Goal: Task Accomplishment & Management: Complete application form

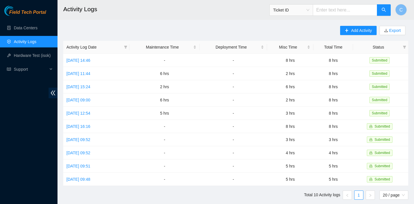
click at [14, 22] on ul "Data Centers Activity Logs Hardware Test (isok) Support" at bounding box center [29, 48] width 58 height 55
click at [14, 28] on link "Data Centers" at bounding box center [26, 28] width 24 height 5
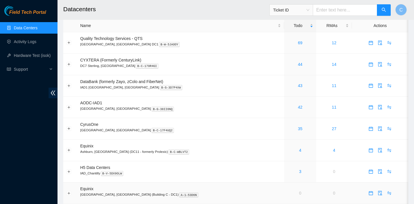
scroll to position [4, 0]
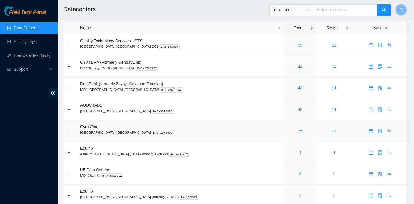
click at [332, 130] on link "27" at bounding box center [334, 131] width 5 height 5
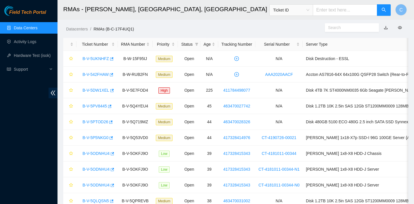
click at [195, 28] on ol "Datacenters / RMAs (B-C-17F4UQ1) /" at bounding box center [195, 29] width 259 height 6
click at [37, 29] on link "Data Centers" at bounding box center [26, 28] width 24 height 5
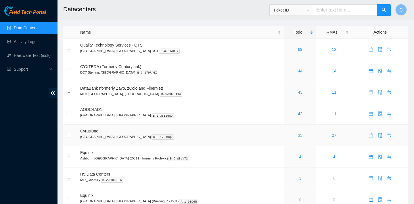
click at [298, 135] on link "35" at bounding box center [300, 135] width 5 height 5
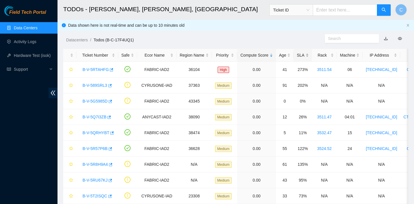
click at [302, 55] on div "SLA" at bounding box center [303, 55] width 12 height 6
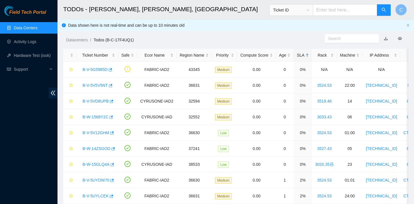
click at [302, 55] on div "SLA" at bounding box center [303, 55] width 12 height 6
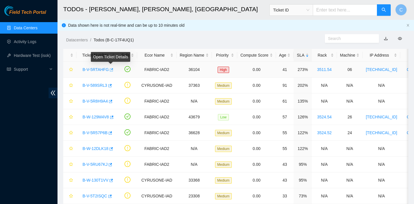
click at [112, 70] on icon "button" at bounding box center [111, 70] width 4 height 4
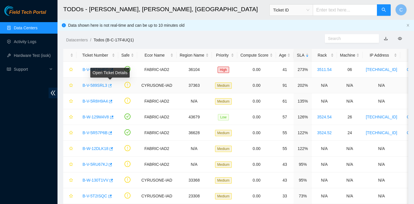
click at [112, 86] on icon "button" at bounding box center [110, 86] width 4 height 4
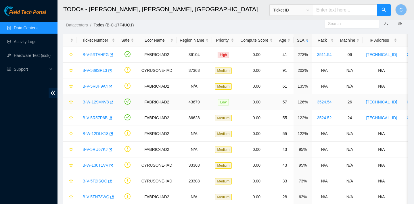
scroll to position [15, 0]
click at [112, 85] on icon "button" at bounding box center [110, 86] width 4 height 4
click at [113, 102] on icon "button" at bounding box center [111, 102] width 4 height 4
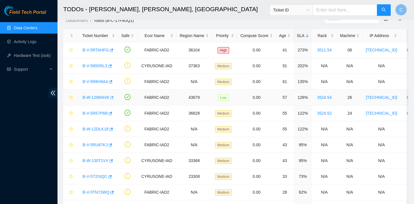
scroll to position [22, 0]
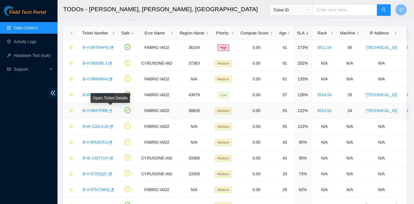
click at [112, 113] on icon "button" at bounding box center [110, 111] width 4 height 4
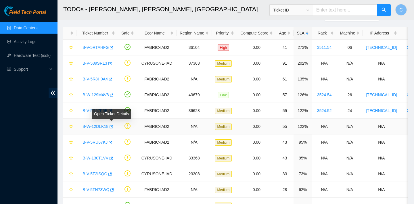
click at [113, 127] on icon "button" at bounding box center [111, 127] width 4 height 4
click at [324, 34] on div "Rack" at bounding box center [324, 33] width 19 height 6
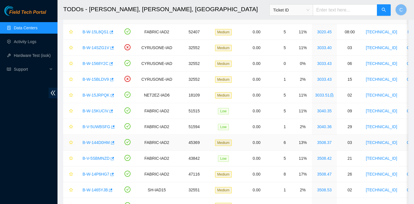
scroll to position [0, 0]
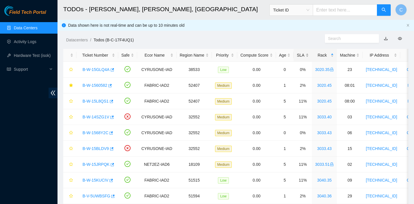
click at [305, 56] on div "SLA" at bounding box center [303, 55] width 12 height 6
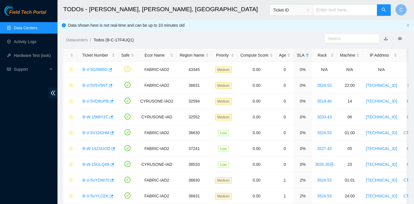
click at [305, 57] on div "SLA" at bounding box center [303, 55] width 12 height 6
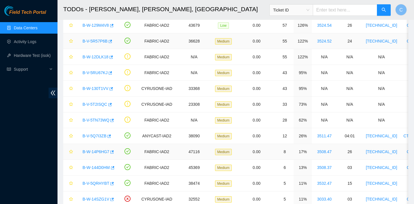
scroll to position [103, 0]
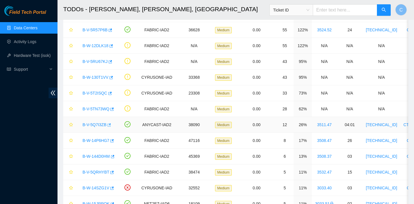
click at [111, 124] on icon "button" at bounding box center [109, 124] width 3 height 3
click at [112, 61] on icon "button" at bounding box center [110, 62] width 4 height 4
click at [112, 62] on icon "button" at bounding box center [110, 62] width 4 height 4
click at [112, 78] on icon "button" at bounding box center [111, 78] width 4 height 4
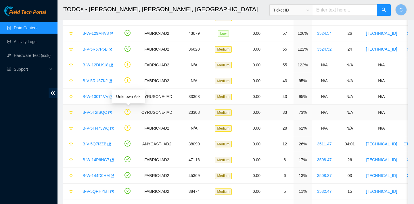
scroll to position [85, 0]
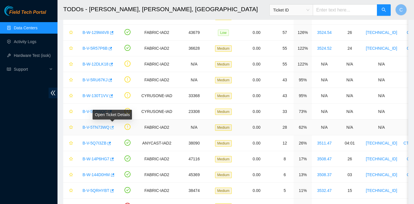
click at [114, 127] on icon "button" at bounding box center [111, 127] width 3 height 3
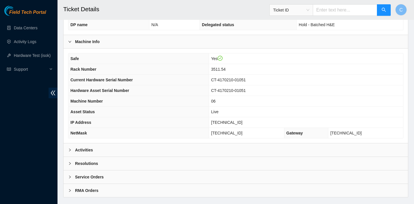
scroll to position [167, 0]
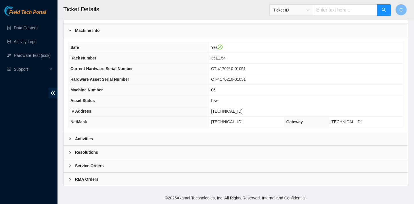
click at [148, 136] on div "Activities" at bounding box center [236, 138] width 345 height 13
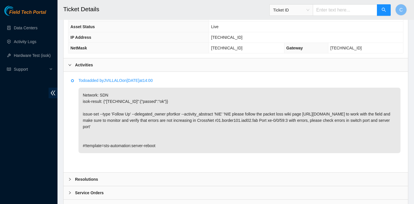
scroll to position [254, 0]
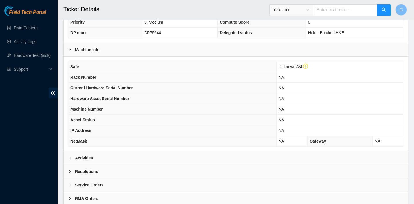
scroll to position [178, 0]
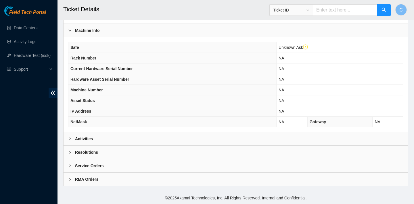
click at [175, 135] on div "Activities" at bounding box center [236, 138] width 345 height 13
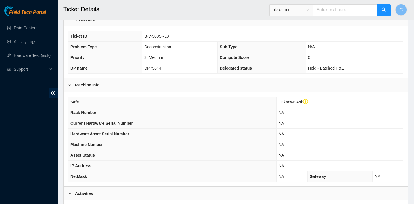
scroll to position [87, 0]
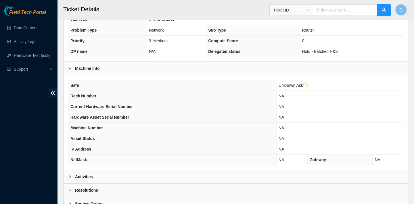
scroll to position [178, 0]
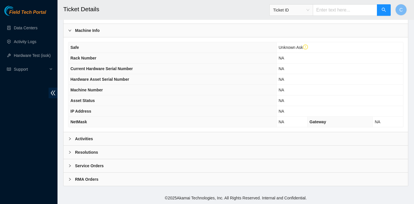
click at [117, 136] on div "Activities" at bounding box center [236, 138] width 345 height 13
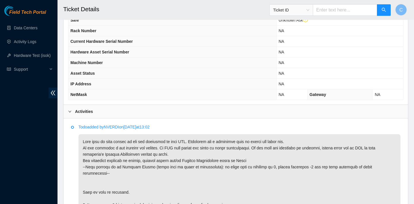
scroll to position [99, 0]
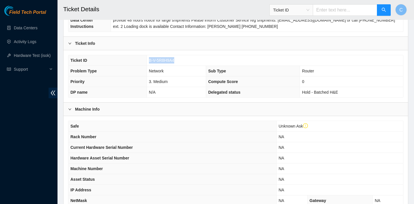
drag, startPoint x: 177, startPoint y: 61, endPoint x: 149, endPoint y: 60, distance: 27.9
click at [149, 60] on td "B-V-5R8H9A4" at bounding box center [275, 60] width 257 height 11
copy span "B-V-5R8H9A4"
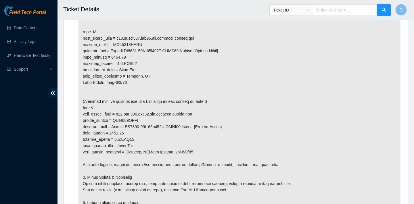
scroll to position [405, 0]
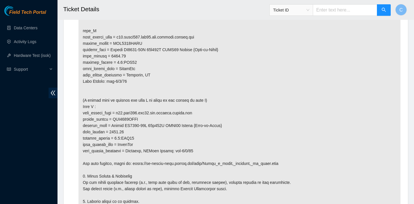
click at [144, 109] on p at bounding box center [240, 78] width 322 height 287
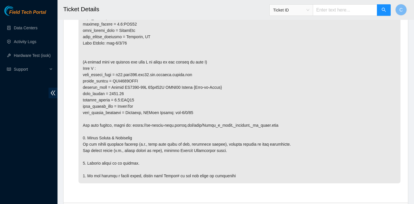
scroll to position [494, 0]
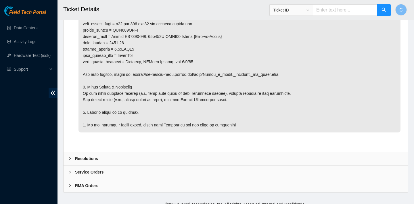
click at [121, 152] on div "Resolutions" at bounding box center [236, 158] width 345 height 13
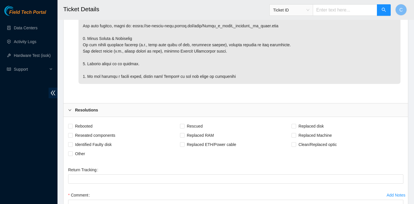
scroll to position [542, 0]
click at [295, 143] on input "Clean/Replaced optic" at bounding box center [294, 145] width 4 height 4
checkbox input "true"
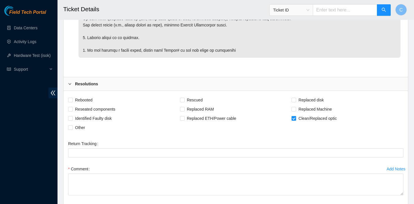
scroll to position [602, 0]
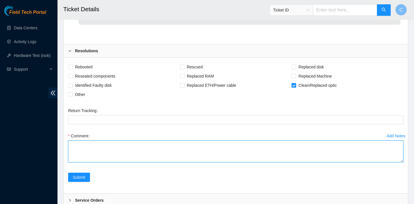
click at [148, 141] on textarea "Comment" at bounding box center [235, 152] width 335 height 22
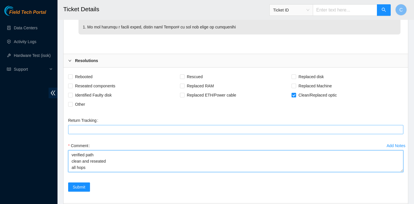
scroll to position [591, 0]
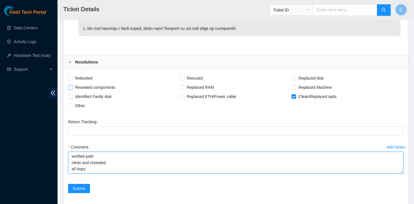
type textarea "verified path clean and reseated all hops"
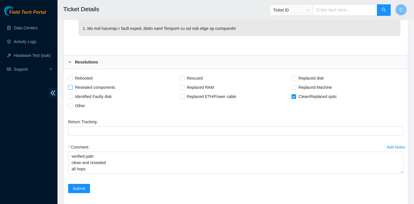
click at [108, 83] on span "Reseated components" at bounding box center [95, 87] width 45 height 9
click at [72, 85] on input "Reseated components" at bounding box center [70, 87] width 4 height 4
checkbox input "true"
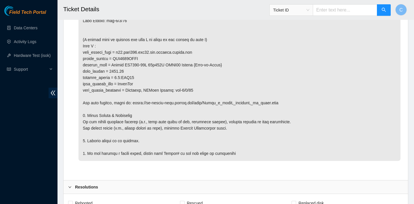
scroll to position [630, 0]
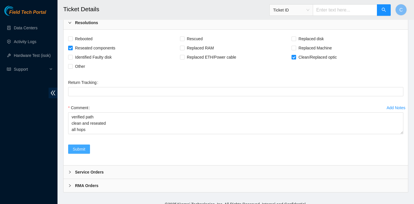
click at [75, 146] on span "Submit" at bounding box center [79, 149] width 13 height 6
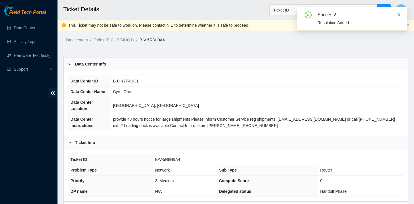
click at [401, 16] on icon "close" at bounding box center [399, 15] width 4 height 4
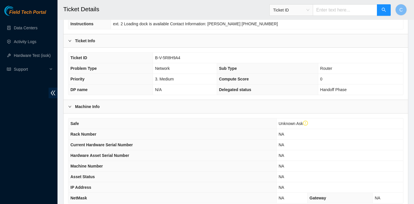
scroll to position [178, 0]
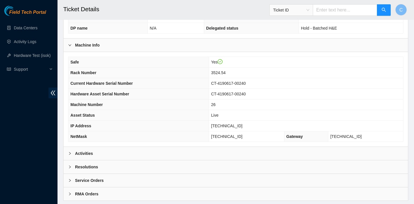
scroll to position [167, 0]
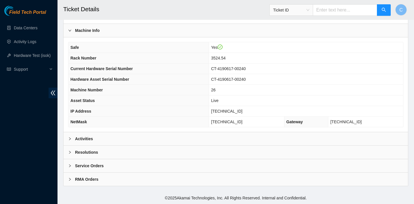
click at [138, 136] on div "Activities" at bounding box center [236, 138] width 345 height 13
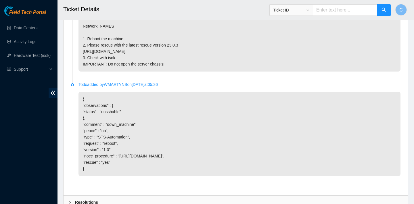
scroll to position [398, 0]
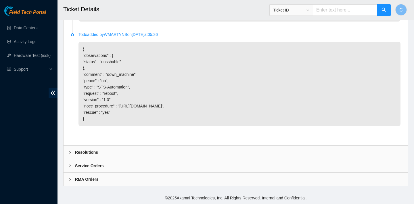
click at [171, 150] on div "Resolutions" at bounding box center [236, 152] width 345 height 13
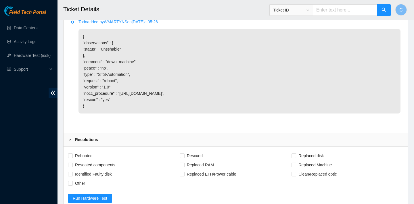
scroll to position [521, 0]
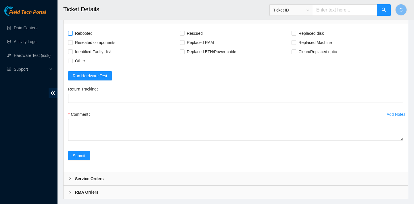
click at [87, 38] on span "Rebooted" at bounding box center [84, 33] width 22 height 9
click at [72, 35] on input "Rebooted" at bounding box center [70, 33] width 4 height 4
checkbox input "true"
click at [192, 38] on span "Rescued" at bounding box center [195, 33] width 20 height 9
click at [184, 35] on input "Rescued" at bounding box center [182, 33] width 4 height 4
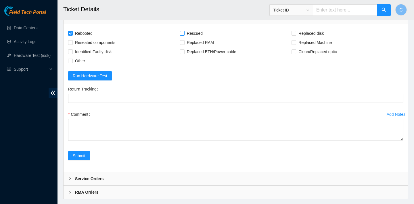
checkbox input "true"
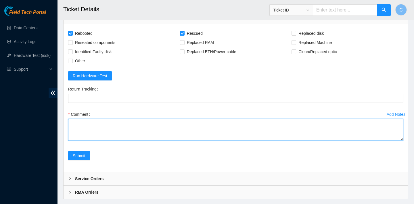
click at [98, 137] on textarea "Comment" at bounding box center [235, 130] width 335 height 22
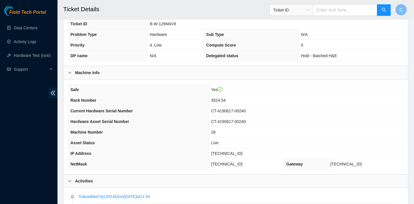
scroll to position [123, 0]
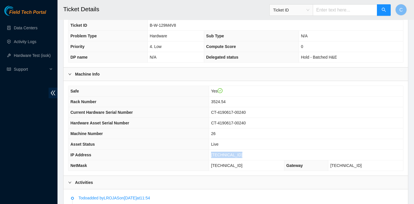
drag, startPoint x: 246, startPoint y: 154, endPoint x: 212, endPoint y: 152, distance: 33.4
click at [212, 152] on td "23.202.159.221" at bounding box center [306, 155] width 194 height 11
copy span "23.202.159.221"
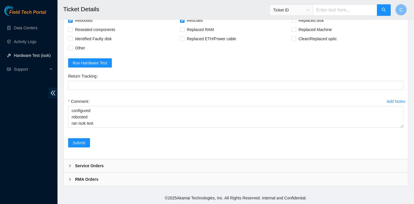
scroll to position [546, 0]
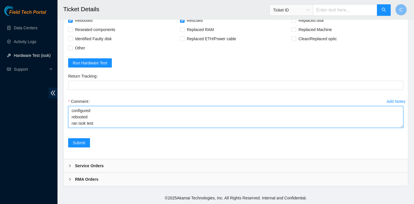
click at [77, 124] on textarea "verified SN rebooted rescued rebooted configured rebooted ran isok test" at bounding box center [235, 117] width 335 height 22
paste textarea "23.202.159.221 : passed: ok"
type textarea "verified SN rebooted rescued rebooted configured rebooted ran isok test 23.202.…"
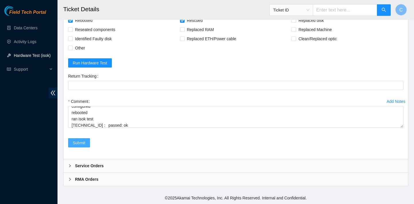
click at [84, 140] on span "Submit" at bounding box center [79, 143] width 13 height 6
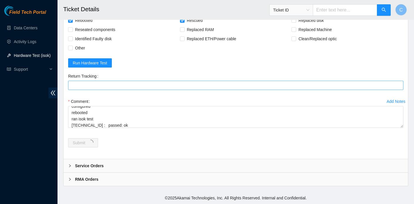
scroll to position [0, 0]
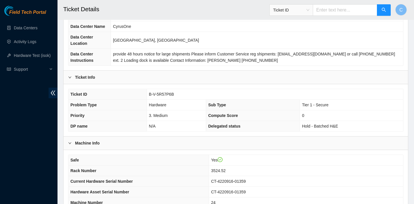
scroll to position [159, 0]
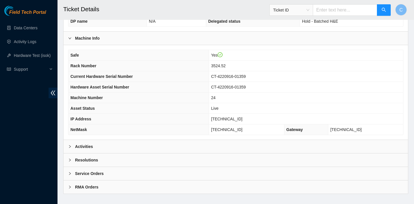
click at [134, 152] on div "Activities" at bounding box center [236, 146] width 345 height 13
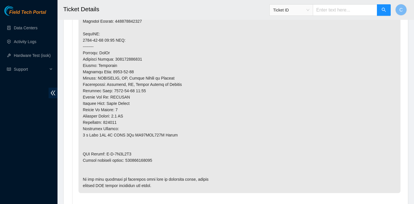
scroll to position [407, 0]
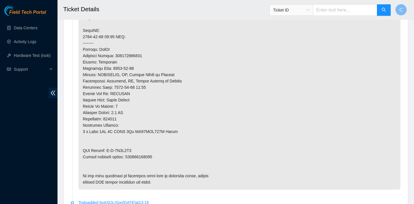
click at [128, 84] on p at bounding box center [240, 56] width 322 height 268
drag, startPoint x: 148, startPoint y: 54, endPoint x: 117, endPoint y: 54, distance: 30.8
click at [117, 54] on p at bounding box center [240, 56] width 322 height 268
copy p "463470032395"
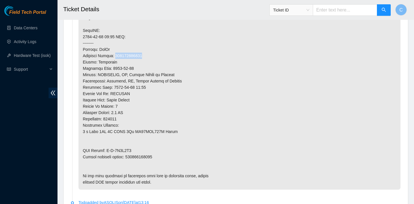
scroll to position [430, 0]
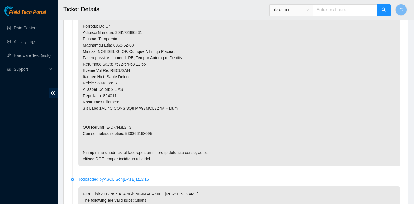
click at [138, 137] on p at bounding box center [240, 32] width 322 height 268
drag, startPoint x: 159, startPoint y: 134, endPoint x: 130, endPoint y: 133, distance: 29.4
click at [130, 133] on p at bounding box center [240, 32] width 322 height 268
copy p "463470032400"
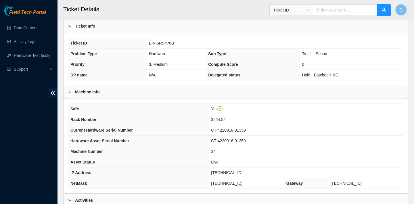
scroll to position [0, 0]
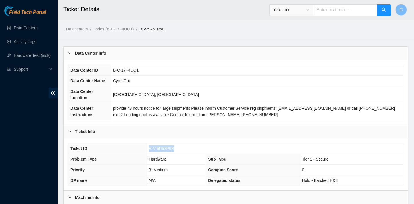
drag, startPoint x: 175, startPoint y: 148, endPoint x: 149, endPoint y: 146, distance: 25.9
click at [149, 146] on td "B-V-5R57P6B" at bounding box center [275, 149] width 257 height 11
copy span "B-V-5R57P6B"
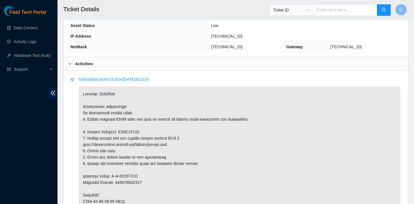
scroll to position [245, 0]
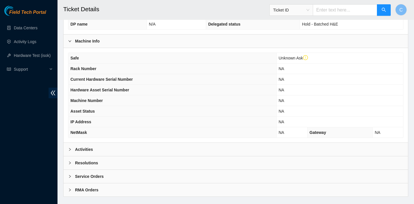
scroll to position [178, 0]
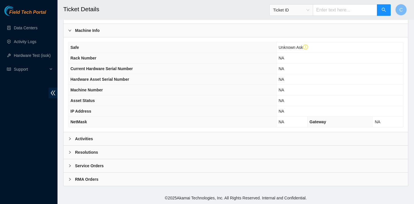
click at [163, 140] on div "Activities" at bounding box center [236, 138] width 345 height 13
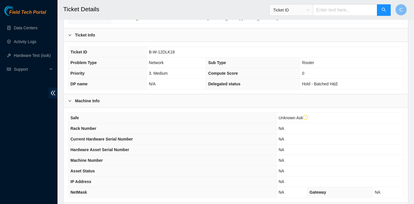
scroll to position [92, 0]
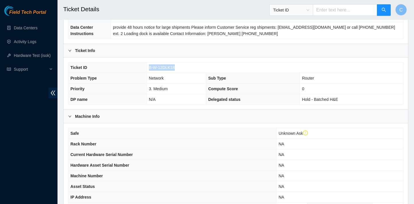
drag, startPoint x: 177, startPoint y: 67, endPoint x: 150, endPoint y: 66, distance: 26.8
click at [150, 66] on td "B-W-12DLK18" at bounding box center [275, 67] width 257 height 11
copy span "B-W-12DLK18"
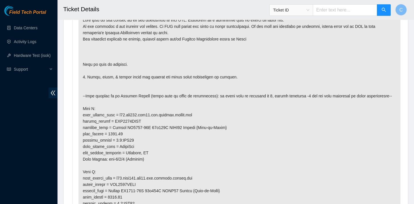
scroll to position [385, 0]
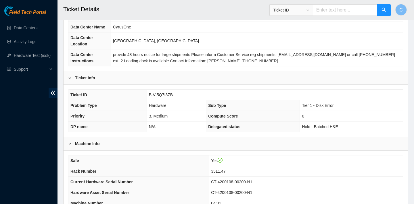
scroll to position [167, 0]
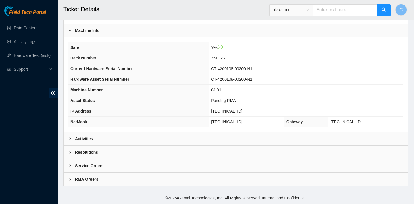
click at [166, 137] on div "Activities" at bounding box center [236, 138] width 345 height 13
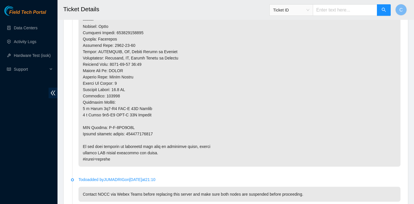
scroll to position [557, 0]
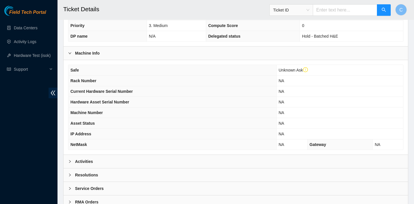
scroll to position [171, 0]
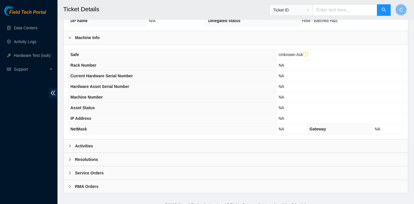
click at [275, 140] on div "Activities" at bounding box center [236, 146] width 345 height 13
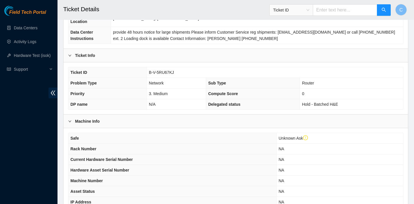
scroll to position [66, 0]
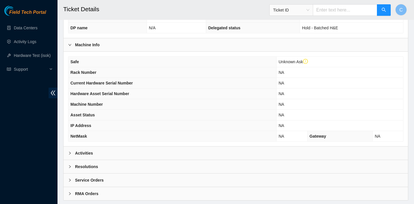
scroll to position [178, 0]
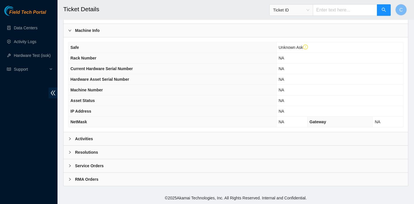
click at [158, 135] on div "Activities" at bounding box center [236, 138] width 345 height 13
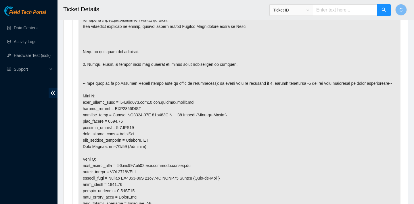
scroll to position [344, 0]
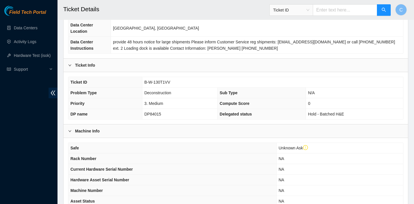
scroll to position [178, 0]
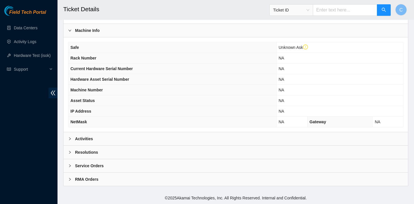
click at [129, 137] on div "Activities" at bounding box center [236, 138] width 345 height 13
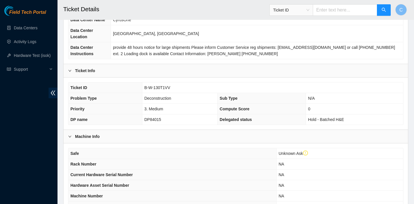
scroll to position [70, 0]
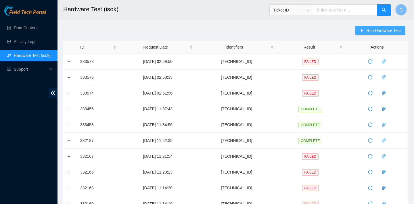
click at [373, 30] on span "Run Hardware Test" at bounding box center [383, 30] width 35 height 6
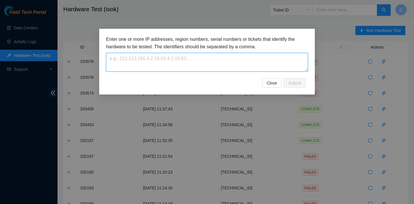
click at [294, 59] on textarea at bounding box center [207, 62] width 202 height 19
paste textarea "[TECHNICAL_ID]"
type textarea "[TECHNICAL_ID]"
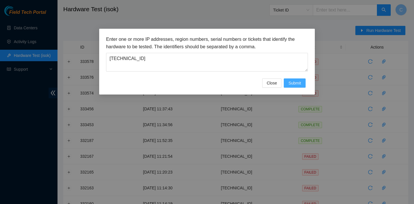
click at [301, 83] on span "Submit" at bounding box center [295, 83] width 13 height 6
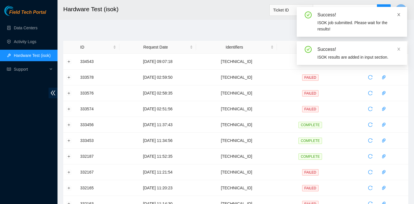
click at [400, 14] on icon "close" at bounding box center [399, 14] width 3 height 3
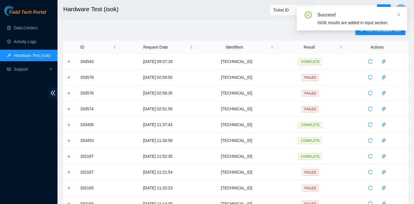
click at [400, 14] on icon "close" at bounding box center [399, 14] width 3 height 3
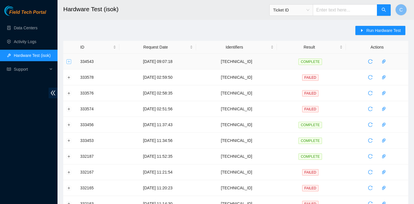
click at [69, 59] on button "Expand row" at bounding box center [69, 61] width 5 height 5
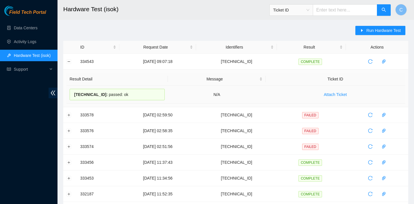
drag, startPoint x: 135, startPoint y: 95, endPoint x: 75, endPoint y: 94, distance: 59.8
click at [75, 94] on div "[TECHNICAL_ID] : passed: ok" at bounding box center [117, 95] width 95 height 12
copy div "[TECHNICAL_ID] : passed: ok"
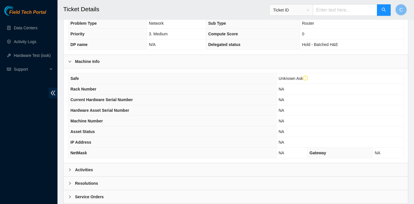
scroll to position [178, 0]
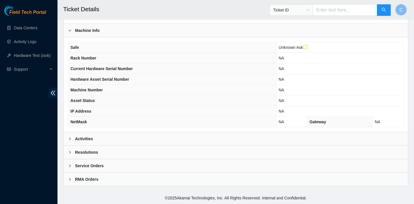
click at [216, 133] on div "Activities" at bounding box center [236, 138] width 345 height 13
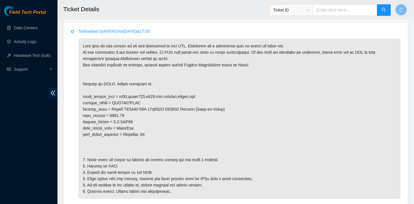
scroll to position [320, 0]
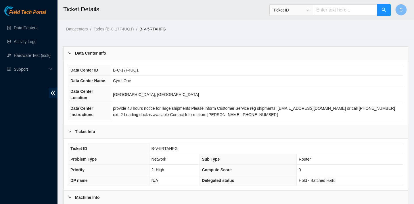
scroll to position [254, 0]
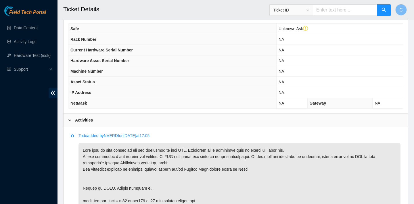
scroll to position [190, 0]
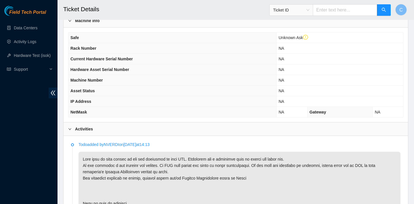
scroll to position [261, 0]
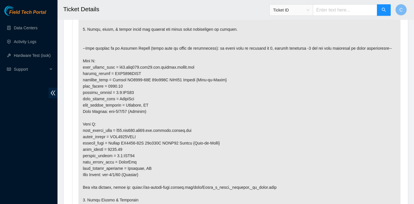
scroll to position [379, 0]
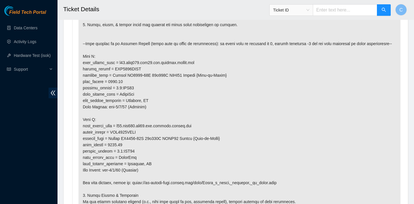
click at [141, 70] on p at bounding box center [240, 100] width 322 height 281
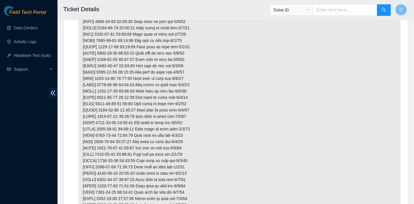
scroll to position [1042, 0]
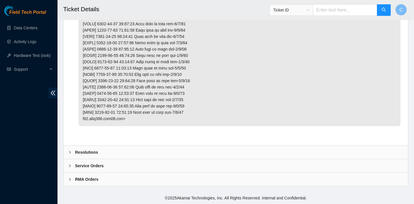
click at [142, 153] on div "Resolutions" at bounding box center [236, 152] width 345 height 13
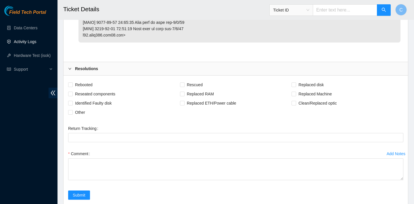
scroll to position [1163, 0]
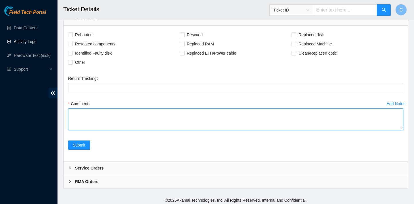
click at [128, 130] on textarea "Comment" at bounding box center [235, 119] width 335 height 22
paste textarea "verified SN router had no port lights power cycled for 10 min removed PSU x2 se…"
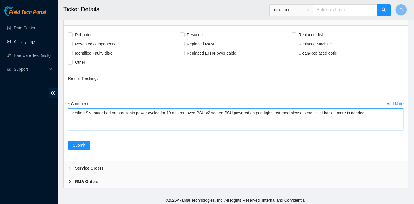
click at [105, 125] on textarea "verified SN router had no port lights power cycled for 10 min removed PSU x2 se…" at bounding box center [235, 119] width 335 height 22
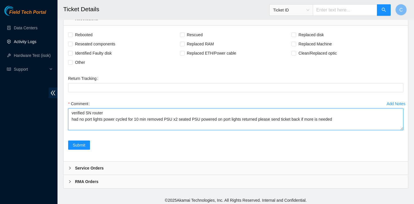
click at [106, 130] on textarea "verified SN router had no port lights power cycled for 10 min removed PSU x2 se…" at bounding box center [235, 119] width 335 height 22
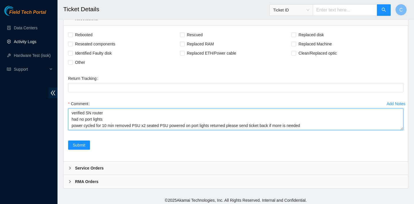
click at [118, 130] on textarea "verified SN router had no port lights power cycled for 10 min removed PSU x2 se…" at bounding box center [235, 119] width 335 height 22
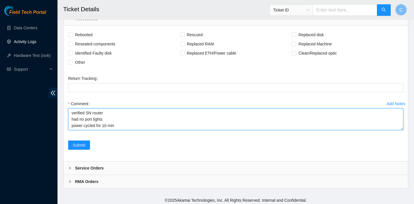
scroll to position [4, 0]
type textarea "verified SN router had no port lights power cycled for 10 min removed PSU x2 se…"
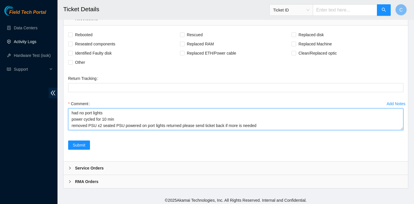
scroll to position [0, 0]
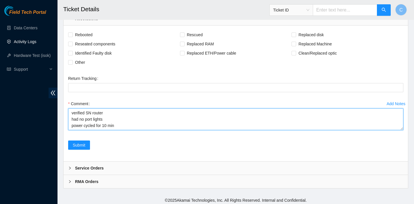
drag, startPoint x: 265, startPoint y: 140, endPoint x: 70, endPoint y: 121, distance: 195.3
click at [70, 121] on textarea "verified SN router had no port lights power cycled for 10 min removed PSU x2 se…" at bounding box center [235, 119] width 335 height 22
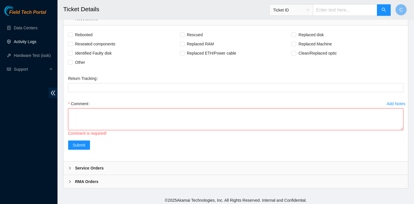
paste textarea "verified path clean and reseated all hops"
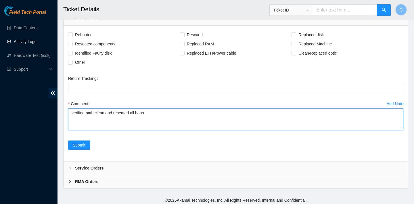
click at [107, 125] on textarea "verified path clean and reseated all hops" at bounding box center [235, 119] width 335 height 22
click at [114, 124] on textarea "verified path clean and reseated all hops" at bounding box center [235, 119] width 335 height 22
click at [96, 126] on textarea "verified path clean reseated all hops" at bounding box center [235, 119] width 335 height 22
click at [82, 130] on textarea "verified path clean reseated all hops" at bounding box center [235, 119] width 335 height 22
click at [95, 126] on textarea "verified path cleaned optics reseated all hops" at bounding box center [235, 119] width 335 height 22
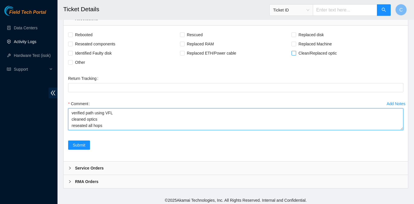
type textarea "verified path using VFL cleaned optics reseated all hops"
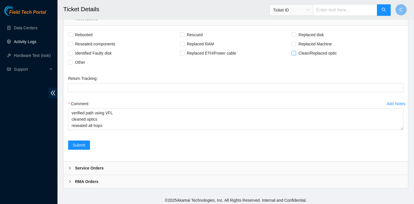
click at [310, 58] on span "Clean/Replaced optic" at bounding box center [317, 53] width 43 height 9
click at [296, 55] on input "Clean/Replaced optic" at bounding box center [294, 53] width 4 height 4
checkbox input "true"
click at [112, 49] on span "Reseated components" at bounding box center [95, 43] width 45 height 9
click at [72, 46] on input "Reseated components" at bounding box center [70, 44] width 4 height 4
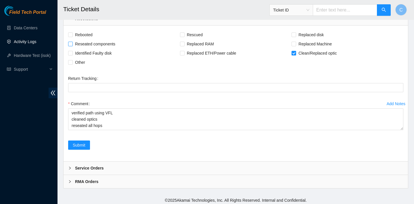
checkbox input "true"
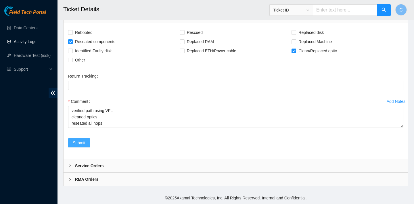
click at [82, 143] on span "Submit" at bounding box center [79, 143] width 13 height 6
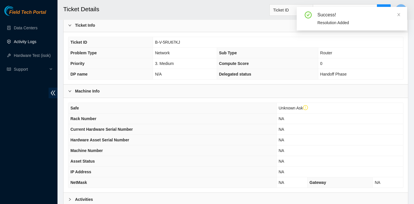
scroll to position [153, 0]
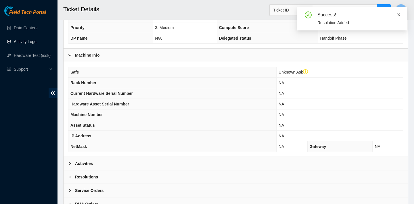
click at [399, 14] on icon "close" at bounding box center [399, 14] width 3 height 3
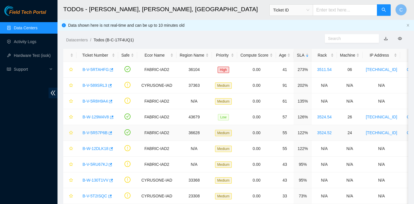
scroll to position [85, 0]
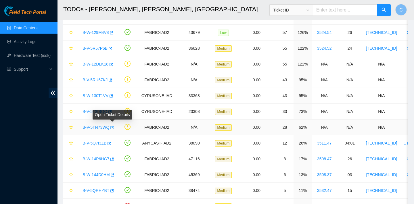
click at [113, 127] on icon "button" at bounding box center [111, 127] width 3 height 3
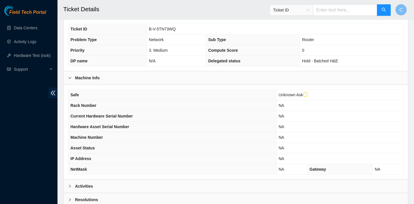
scroll to position [178, 0]
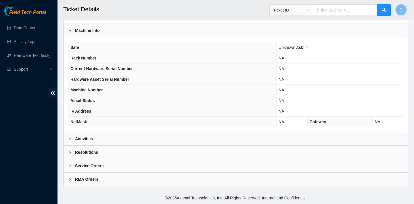
click at [184, 140] on div "Activities" at bounding box center [236, 138] width 345 height 13
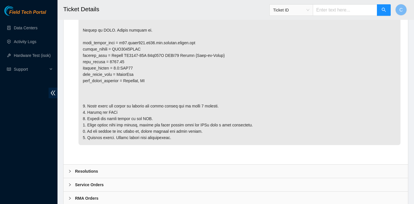
scroll to position [356, 0]
click at [155, 168] on div "Resolutions" at bounding box center [236, 170] width 345 height 13
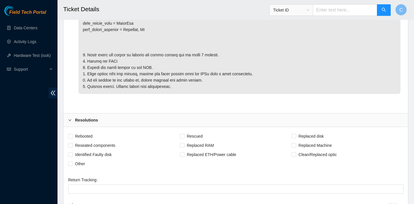
scroll to position [509, 0]
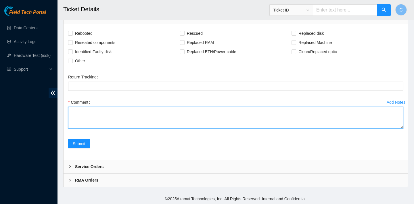
click at [145, 114] on textarea "Comment" at bounding box center [235, 118] width 335 height 22
type textarea "rebooted"
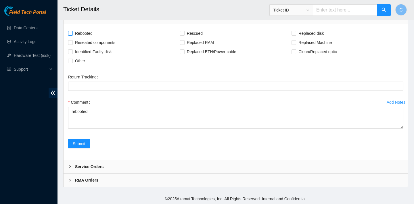
click at [78, 35] on span "Rebooted" at bounding box center [84, 33] width 22 height 9
click at [72, 35] on input "Rebooted" at bounding box center [70, 33] width 4 height 4
checkbox input "true"
click at [98, 42] on span "Reseated components" at bounding box center [95, 42] width 45 height 9
click at [72, 42] on input "Reseated components" at bounding box center [70, 42] width 4 height 4
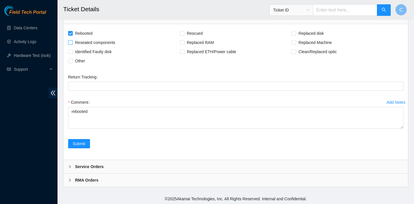
checkbox input "true"
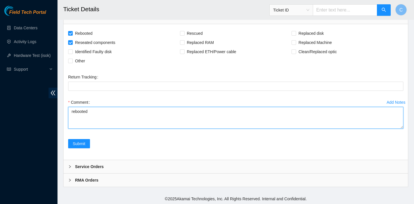
drag, startPoint x: 87, startPoint y: 110, endPoint x: 65, endPoint y: 110, distance: 22.2
click at [65, 110] on div "Rebooted Rescued Replaced disk Reseated components Replaced RAM Replaced Machin…" at bounding box center [236, 92] width 345 height 136
click at [92, 110] on textarea "verified SNpower cycled" at bounding box center [235, 118] width 335 height 22
click at [103, 118] on textarea "verified SN power cycled" at bounding box center [235, 118] width 335 height 22
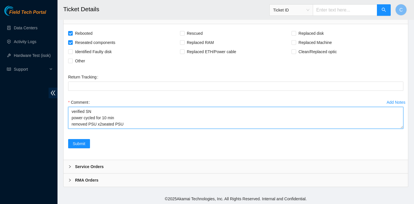
click at [103, 123] on textarea "verified SN power cycled for 10 min removed PSU x2seated PSU" at bounding box center [235, 118] width 335 height 22
click at [71, 118] on textarea "verified SN power cycled for 10 min removed PSU x2 seated PSU" at bounding box center [235, 118] width 335 height 22
click at [76, 118] on textarea "verified SN power cycled for 10 min removed PSU x2 seated PSU" at bounding box center [235, 118] width 335 height 22
click at [100, 124] on textarea "verified SN router had no port lights power cycled for 10 min removed PSU x2 se…" at bounding box center [235, 118] width 335 height 22
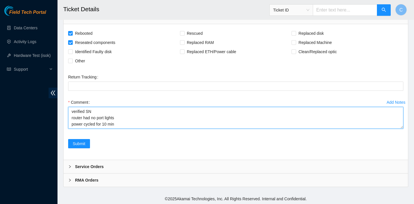
scroll to position [510, 0]
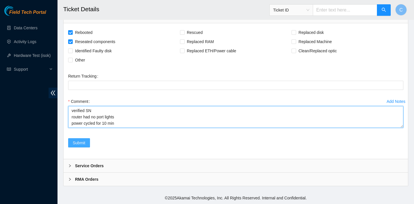
type textarea "verified SN router had no port lights power cycled for 10 min removed PSU x2 se…"
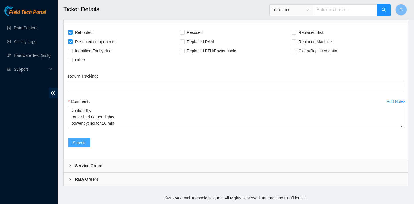
click at [80, 141] on span "Submit" at bounding box center [79, 143] width 13 height 6
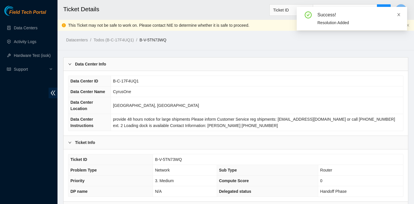
click at [398, 14] on icon "close" at bounding box center [399, 14] width 3 height 3
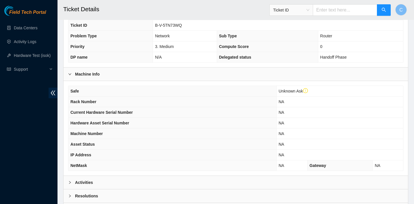
scroll to position [176, 0]
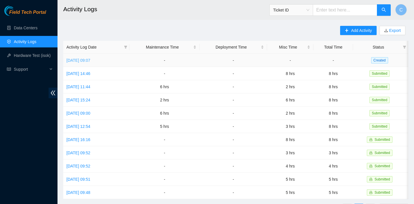
click at [90, 58] on link "[DATE] 09:07" at bounding box center [78, 60] width 24 height 5
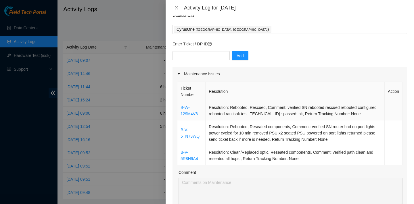
scroll to position [25, 0]
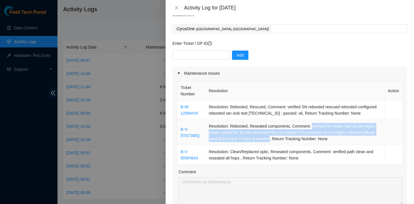
drag, startPoint x: 316, startPoint y: 132, endPoint x: 287, endPoint y: 145, distance: 32.1
click at [287, 145] on td "Resolution: Rebooted, Reseated components, Comment: verified SN router had no p…" at bounding box center [295, 133] width 179 height 26
copy td "verified SN router had no port lights power cycled for 10 min removed PSU x2 se…"
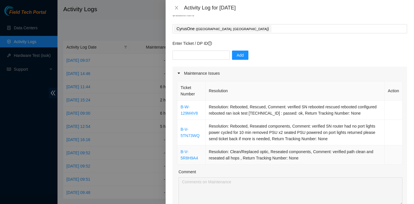
click at [280, 160] on td "Resolution: Clean/Replaced optic, Reseated components, Comment: verified path c…" at bounding box center [295, 155] width 179 height 19
drag, startPoint x: 337, startPoint y: 157, endPoint x: 242, endPoint y: 165, distance: 94.9
click at [242, 165] on td "Resolution: Clean/Replaced optic, Reseated components, Comment: verified path c…" at bounding box center [295, 155] width 179 height 19
copy td "verified path clean and reseated all hops"
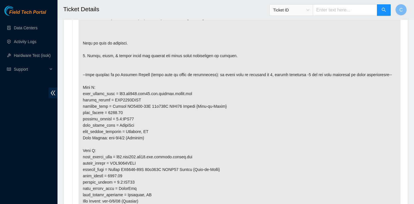
scroll to position [352, 0]
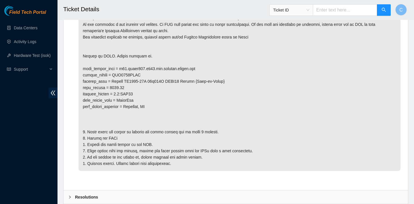
scroll to position [324, 0]
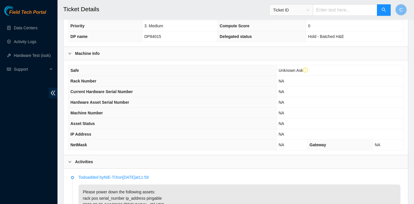
scroll to position [122, 0]
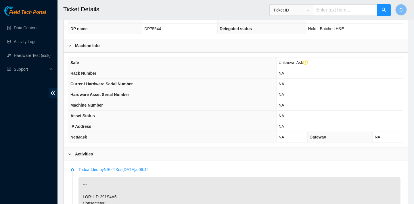
scroll to position [75, 0]
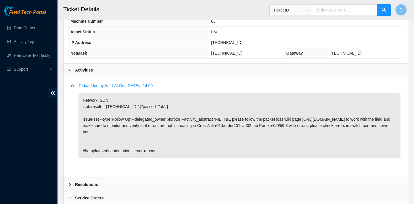
scroll to position [240, 0]
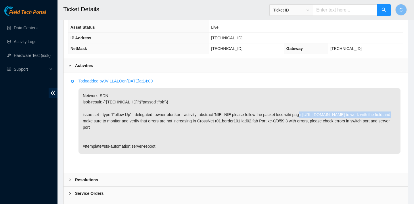
drag, startPoint x: 174, startPoint y: 119, endPoint x: 83, endPoint y: 121, distance: 91.5
click at [83, 121] on p "Network: SDN isok-result: {"[TECHNICAL_ID]":{"passed":"ok"}} issue-set --type '…" at bounding box center [240, 121] width 322 height 66
copy p "[URL][DOMAIN_NAME]"
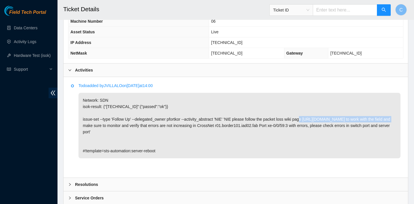
scroll to position [221, 0]
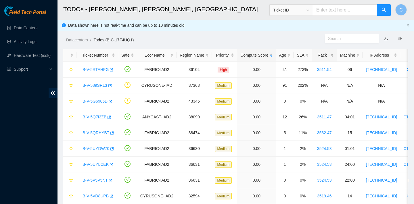
click at [324, 55] on div "Rack" at bounding box center [324, 55] width 19 height 6
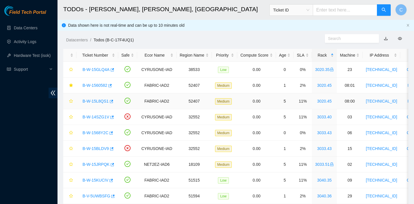
scroll to position [19, 0]
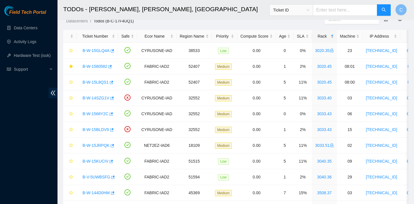
click at [331, 37] on div "Rack" at bounding box center [324, 36] width 19 height 6
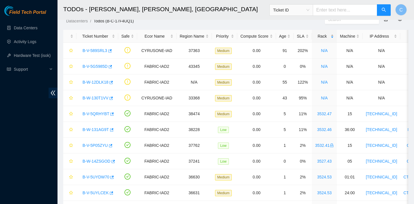
click at [331, 37] on div "Rack" at bounding box center [324, 36] width 19 height 6
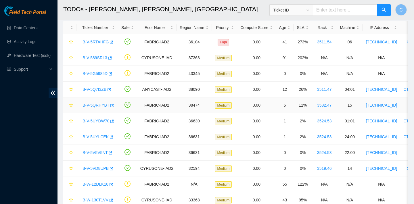
scroll to position [27, 0]
click at [333, 28] on div "Rack" at bounding box center [324, 28] width 19 height 6
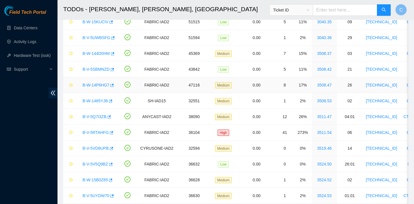
scroll to position [166, 0]
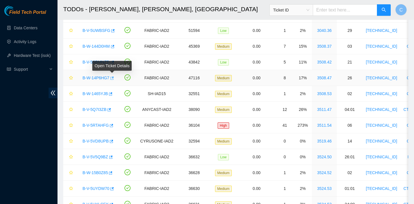
click at [114, 79] on icon "button" at bounding box center [112, 78] width 4 height 4
click at [111, 109] on icon "button" at bounding box center [109, 109] width 3 height 3
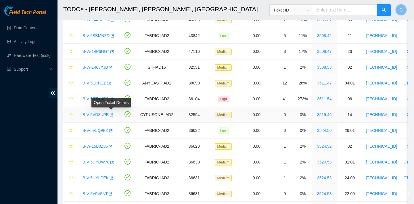
scroll to position [197, 0]
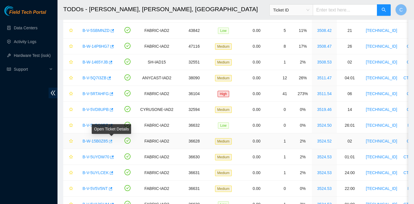
click at [113, 141] on icon "button" at bounding box center [110, 141] width 3 height 3
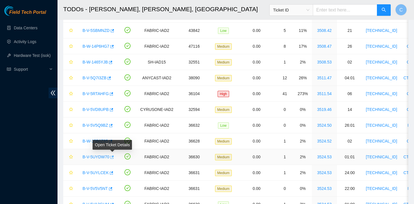
click at [114, 158] on icon "button" at bounding box center [112, 157] width 4 height 4
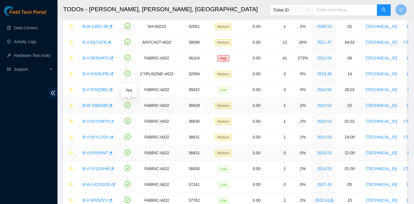
scroll to position [235, 0]
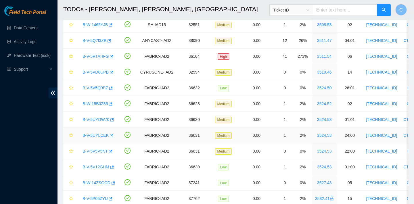
click at [112, 135] on icon "button" at bounding box center [111, 135] width 3 height 3
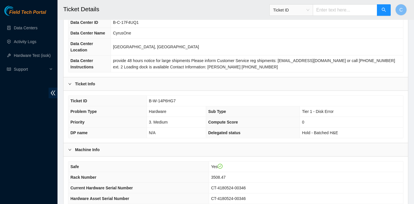
scroll to position [167, 0]
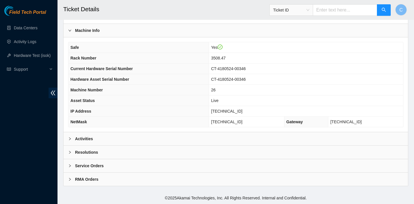
click at [177, 133] on div "Activities" at bounding box center [236, 138] width 345 height 13
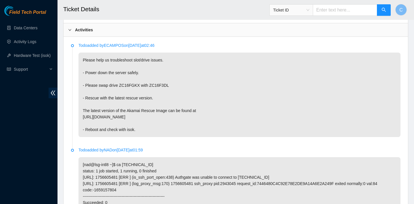
scroll to position [248, 0]
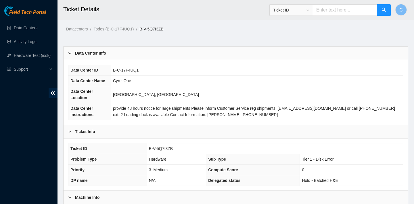
scroll to position [167, 0]
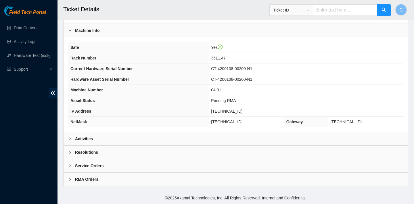
click at [119, 136] on div "Activities" at bounding box center [236, 138] width 345 height 13
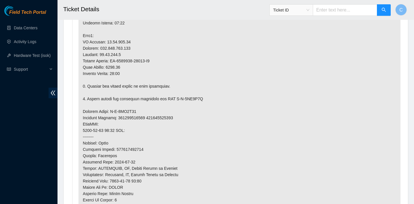
scroll to position [441, 0]
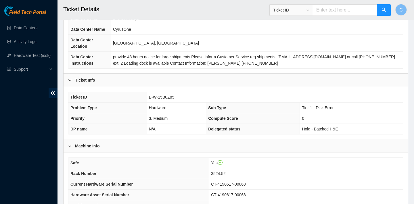
scroll to position [158, 0]
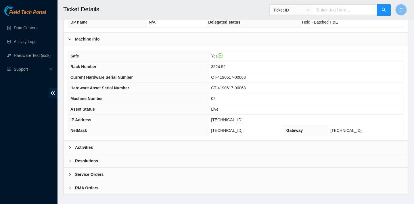
click at [141, 149] on div "Activities" at bounding box center [236, 147] width 345 height 13
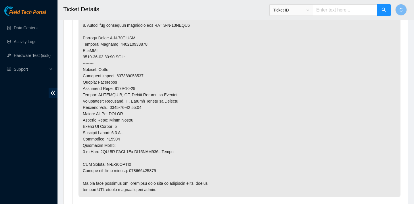
scroll to position [437, 0]
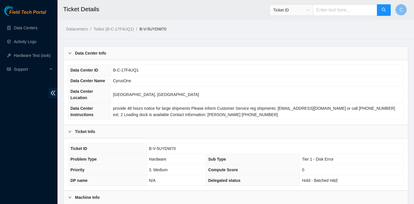
scroll to position [167, 0]
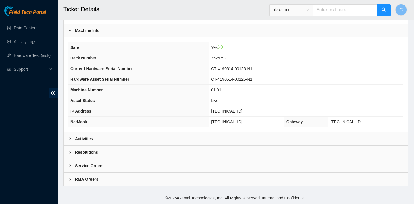
click at [127, 142] on div "Activities" at bounding box center [236, 138] width 345 height 13
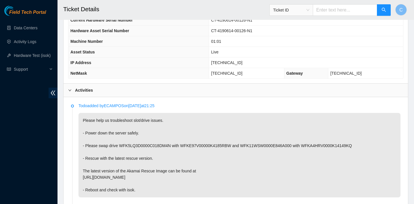
scroll to position [255, 0]
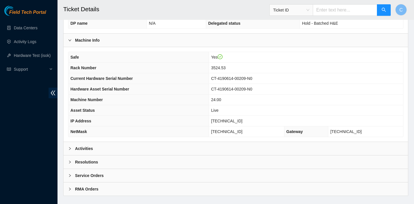
click at [112, 150] on div "Activities" at bounding box center [236, 148] width 345 height 13
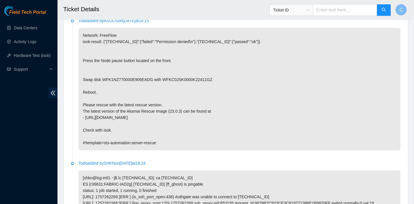
scroll to position [449, 0]
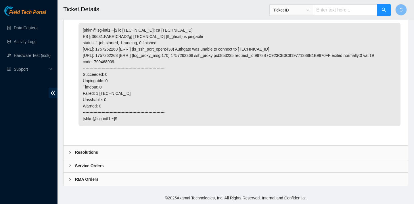
click at [91, 155] on b "Resolutions" at bounding box center [86, 152] width 23 height 6
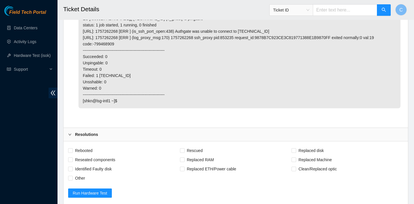
scroll to position [534, 0]
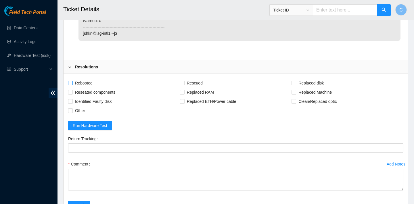
click at [90, 82] on span "Rebooted" at bounding box center [84, 83] width 22 height 9
click at [72, 82] on input "Rebooted" at bounding box center [70, 83] width 4 height 4
checkbox input "true"
click at [106, 93] on span "Reseated components" at bounding box center [95, 92] width 45 height 9
click at [72, 93] on input "Reseated components" at bounding box center [70, 92] width 4 height 4
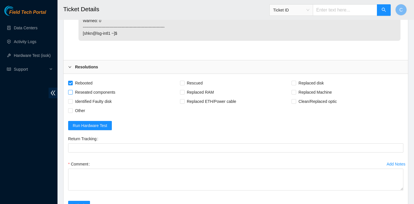
checkbox input "true"
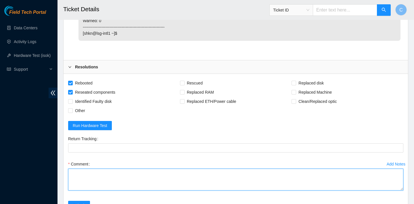
click at [110, 177] on textarea "Comment" at bounding box center [235, 180] width 335 height 22
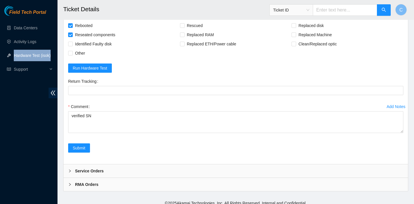
scroll to position [597, 0]
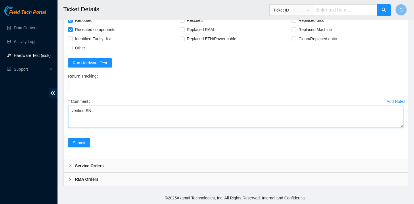
click at [92, 112] on textarea "verified SN" at bounding box center [235, 117] width 335 height 22
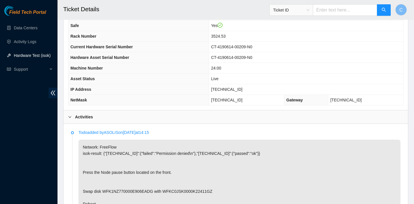
scroll to position [188, 0]
drag, startPoint x: 247, startPoint y: 89, endPoint x: 222, endPoint y: 89, distance: 24.7
click at [222, 89] on td "23.36.67.50" at bounding box center [306, 90] width 194 height 11
copy span "23.36.67.50"
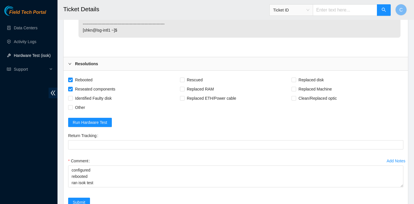
scroll to position [563, 0]
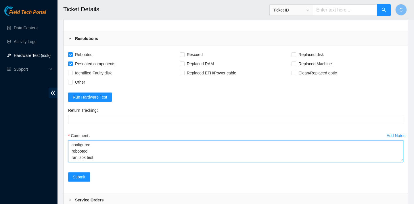
click at [92, 159] on textarea "verified SN swapped disks rebooted rescued rebooted configured rebooted ran iso…" at bounding box center [235, 151] width 335 height 22
paste textarea "23.36.67.51 : failed: dmesg: dmesg - Sep 10 14:55:50 a23-36-67-51.deploy.akamai…"
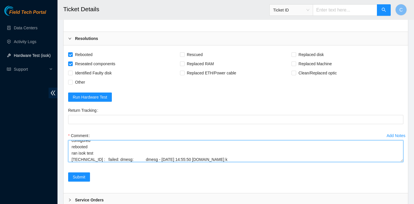
scroll to position [68, 0]
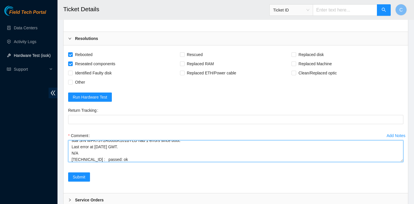
click at [78, 153] on textarea "verified SN swapped disks rebooted rescued rebooted configured rebooted ran iso…" at bounding box center [235, 151] width 335 height 22
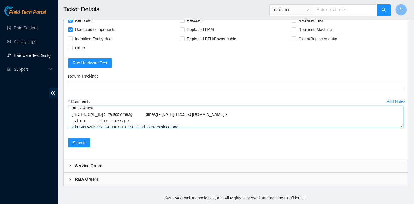
scroll to position [46, 0]
type textarea "verified SN swapped disks rebooted rescued rebooted configured rebooted ran iso…"
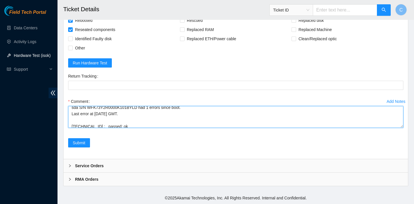
scroll to position [71, 0]
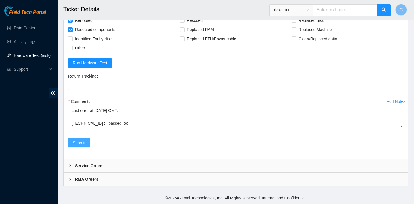
click at [85, 141] on span "Submit" at bounding box center [79, 143] width 13 height 6
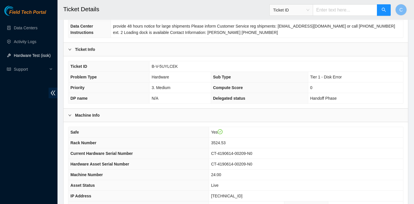
scroll to position [167, 0]
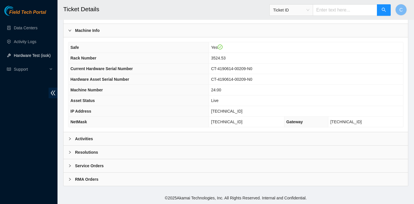
click at [137, 138] on div "Activities" at bounding box center [236, 138] width 345 height 13
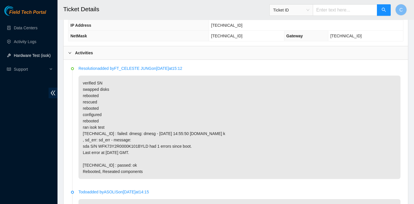
scroll to position [215, 0]
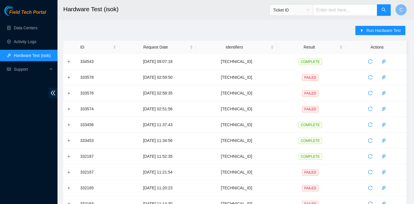
click at [364, 9] on input "text" at bounding box center [345, 10] width 64 height 12
paste input "B-W-12DLK18"
type input "B-W-12DLK18"
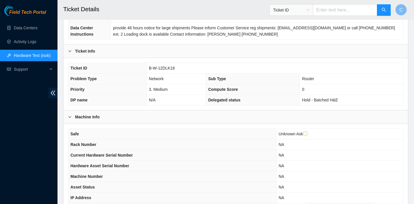
scroll to position [174, 0]
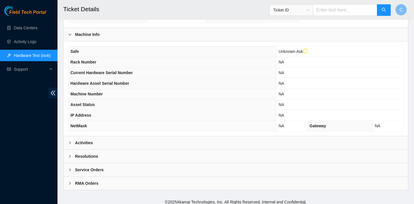
click at [130, 142] on div "Activities" at bounding box center [236, 142] width 345 height 13
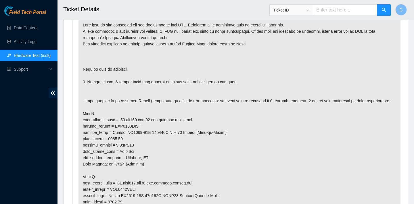
scroll to position [323, 0]
click at [130, 142] on p at bounding box center [240, 157] width 322 height 281
drag, startPoint x: 130, startPoint y: 146, endPoint x: 112, endPoint y: 144, distance: 17.9
click at [112, 144] on p at bounding box center [240, 157] width 322 height 281
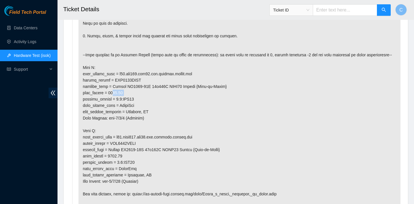
scroll to position [370, 0]
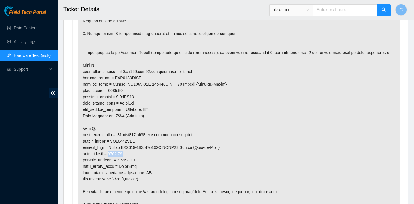
drag, startPoint x: 129, startPoint y: 159, endPoint x: 110, endPoint y: 161, distance: 18.6
click at [110, 161] on p at bounding box center [240, 109] width 322 height 281
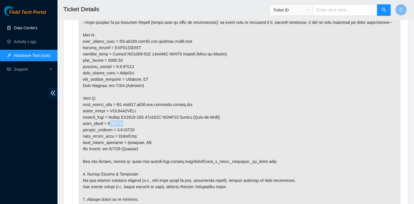
scroll to position [398, 0]
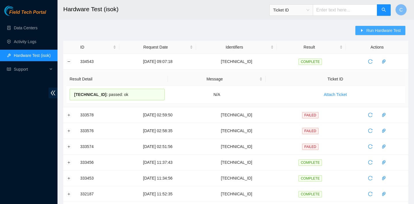
click at [370, 30] on span "Run Hardware Test" at bounding box center [383, 30] width 35 height 6
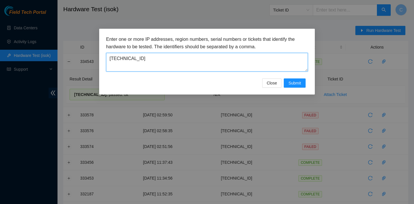
click at [170, 56] on textarea "23.202.159.221" at bounding box center [207, 62] width 202 height 19
type textarea "2"
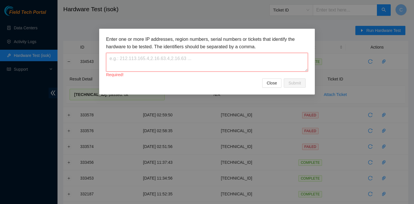
paste textarea "23.36.67.50"
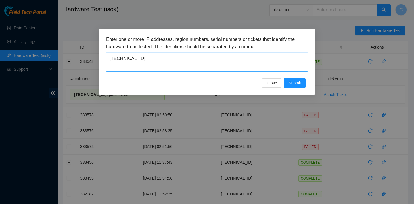
type textarea "23.36.67.50"
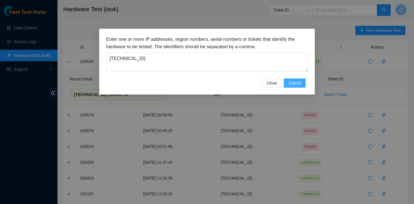
click at [292, 80] on span "Submit" at bounding box center [295, 83] width 13 height 6
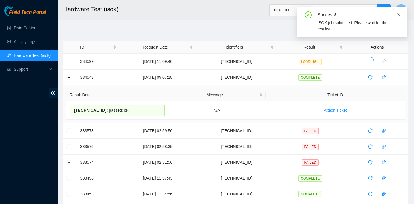
click at [400, 14] on icon "close" at bounding box center [399, 15] width 4 height 4
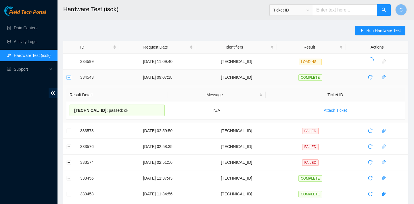
click at [69, 77] on button "Collapse row" at bounding box center [69, 77] width 5 height 5
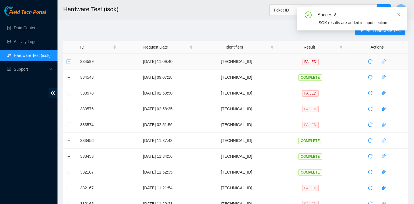
click at [68, 61] on button "Expand row" at bounding box center [69, 61] width 5 height 5
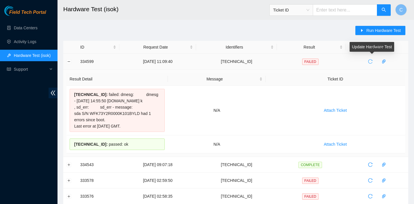
click at [373, 61] on icon "reload" at bounding box center [370, 61] width 5 height 5
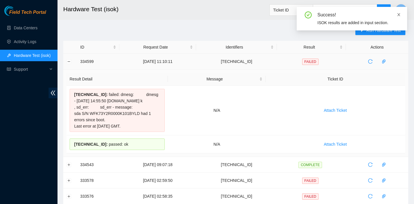
click at [399, 13] on icon "close" at bounding box center [399, 15] width 4 height 4
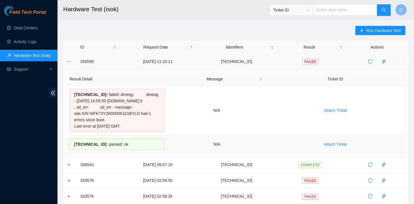
drag, startPoint x: 74, startPoint y: 93, endPoint x: 132, endPoint y: 158, distance: 87.0
click at [132, 154] on tbody "23.36.67.51 : failed: dmesg: dmesg - Sep 10 14:55:50 a23-36-67-51.deploy.akamai…" at bounding box center [235, 120] width 339 height 68
copy tbody "23.36.67.51 : failed: dmesg: dmesg - Sep 10 14:55:50 a23-36-67-51.deploy.akamai…"
click at [375, 57] on td at bounding box center [377, 62] width 62 height 16
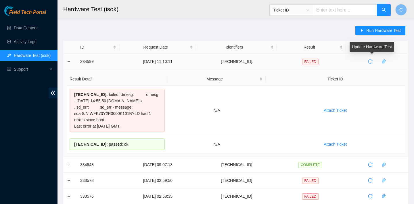
click at [373, 60] on icon "reload" at bounding box center [370, 62] width 4 height 4
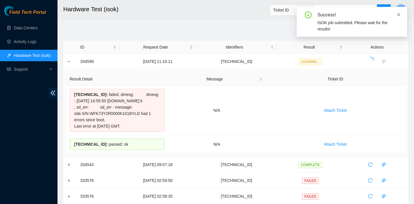
click at [400, 13] on icon "close" at bounding box center [399, 15] width 4 height 4
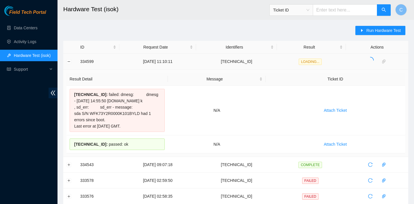
click at [68, 59] on td at bounding box center [70, 62] width 14 height 16
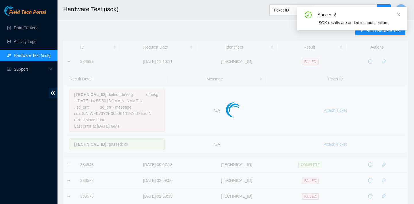
click at [68, 60] on div at bounding box center [235, 98] width 345 height 115
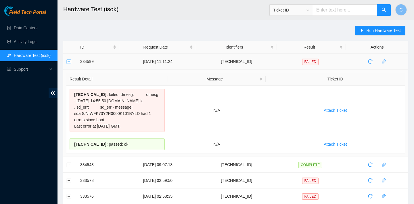
click at [68, 62] on button "Collapse row" at bounding box center [69, 61] width 5 height 5
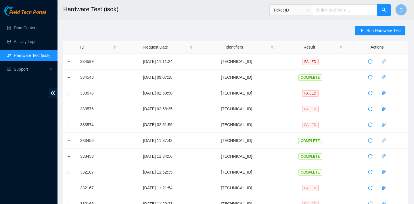
click at [336, 13] on input "text" at bounding box center [345, 10] width 64 height 12
paste input "B-W-15L8QS1"
type input "B-W-15L8QS1"
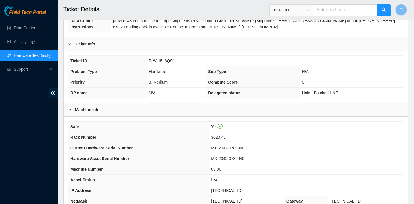
scroll to position [167, 0]
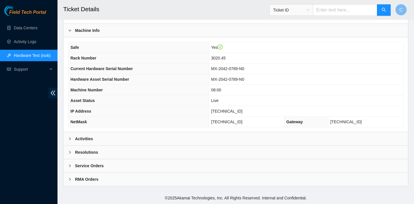
click at [213, 138] on div "Activities" at bounding box center [236, 138] width 345 height 13
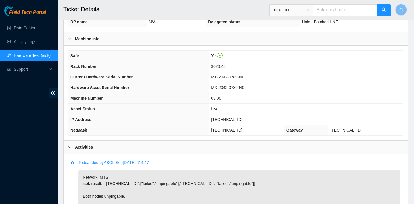
scroll to position [148, 0]
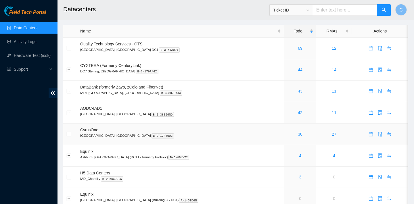
scroll to position [2, 0]
click at [369, 135] on icon "calendar" at bounding box center [371, 133] width 5 height 5
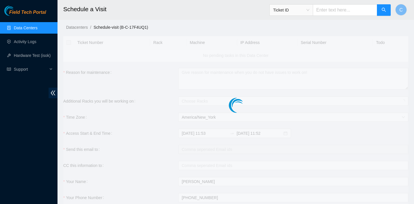
checkbox input "true"
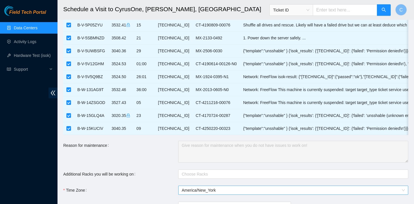
scroll to position [385, 0]
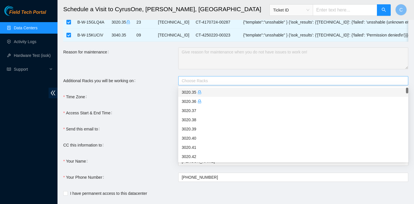
click at [216, 80] on div at bounding box center [290, 80] width 221 height 7
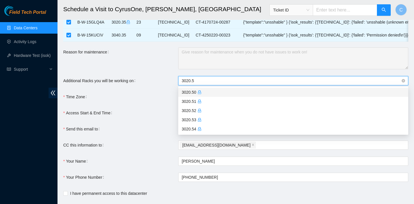
type input "3020.50"
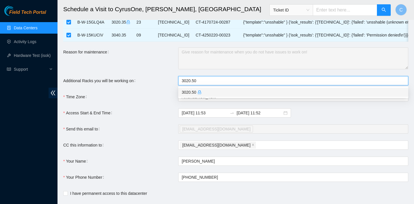
click at [199, 91] on icon "lock" at bounding box center [200, 92] width 4 height 4
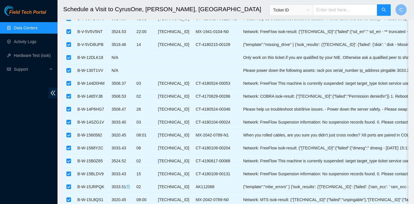
scroll to position [0, 0]
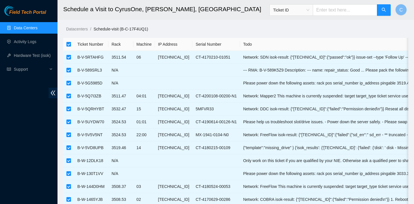
click at [69, 44] on input "checkbox" at bounding box center [68, 44] width 5 height 5
checkbox input "false"
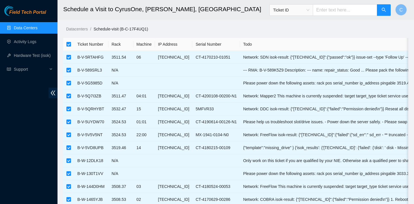
checkbox input "false"
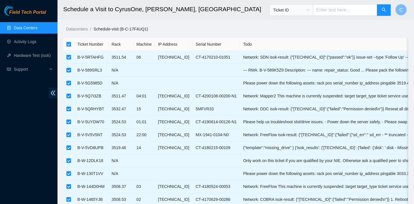
checkbox input "false"
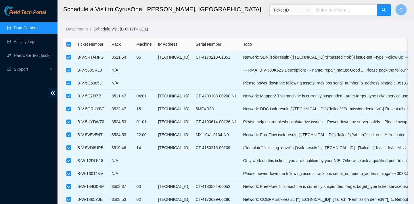
checkbox input "false"
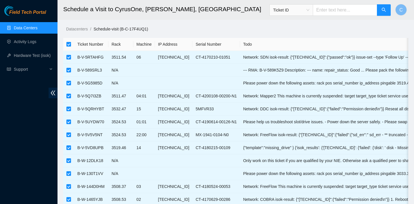
checkbox input "false"
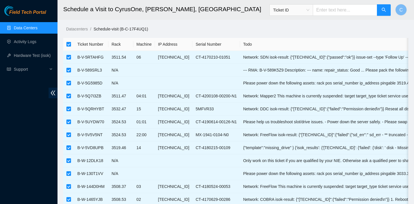
checkbox input "false"
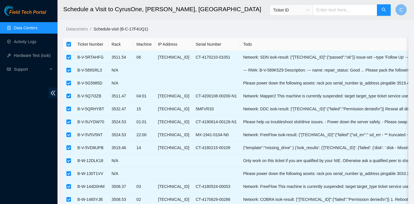
checkbox input "false"
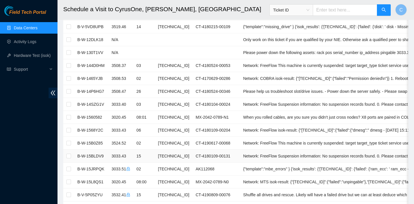
scroll to position [120, 0]
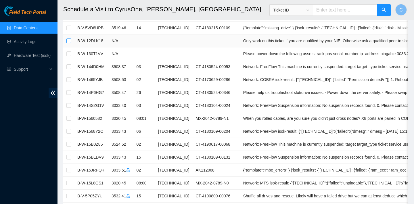
click at [68, 42] on input "checkbox" at bounding box center [68, 41] width 5 height 5
checkbox input "true"
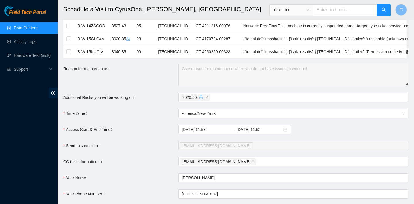
scroll to position [414, 0]
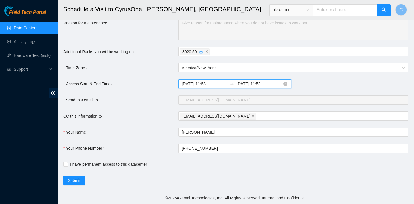
click at [263, 85] on input "2025-09-11 11:52" at bounding box center [260, 84] width 46 height 6
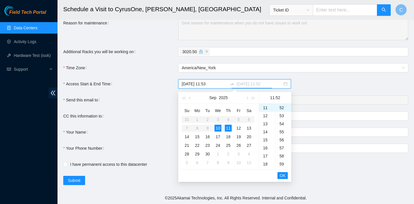
click at [217, 130] on div "10" at bounding box center [218, 128] width 7 height 7
click at [268, 130] on div "23" at bounding box center [267, 129] width 16 height 8
click at [283, 108] on div "59" at bounding box center [284, 108] width 16 height 8
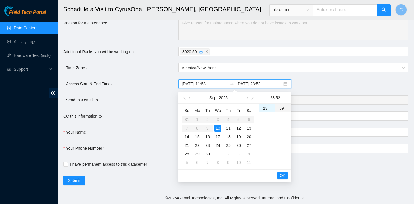
type input "2025-09-10 23:59"
click at [283, 174] on span "OK" at bounding box center [283, 176] width 6 height 6
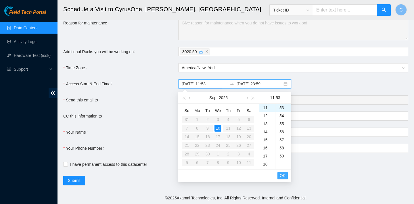
click at [283, 175] on span "OK" at bounding box center [283, 176] width 6 height 6
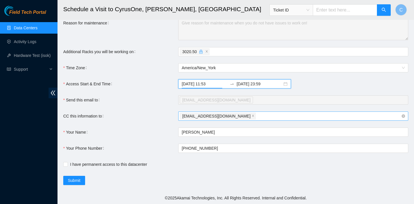
click at [246, 115] on div "celesteejung@gmail.com" at bounding box center [290, 116] width 221 height 8
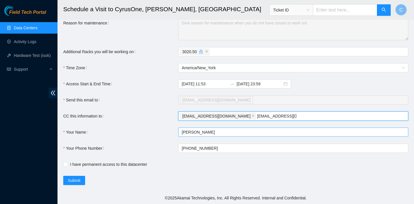
type input "nie-iad@akamai.com"
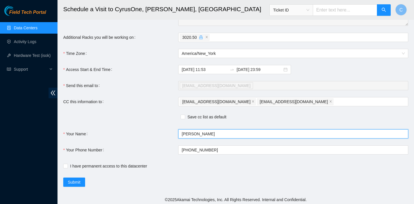
scroll to position [430, 0]
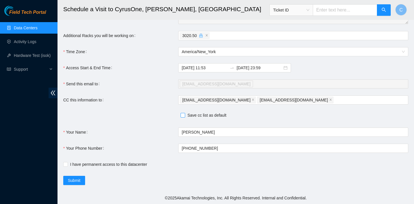
click at [183, 114] on input "Save cc list as default" at bounding box center [183, 115] width 4 height 4
checkbox input "true"
click at [65, 163] on input "I have permanent access to this datacenter" at bounding box center [65, 164] width 4 height 4
checkbox input "true"
click at [82, 177] on button "Submit" at bounding box center [74, 180] width 22 height 9
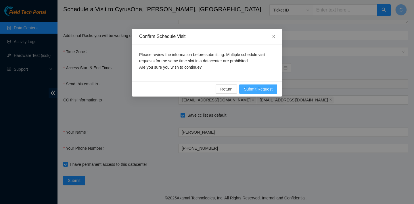
click at [255, 87] on span "Submit Request" at bounding box center [258, 89] width 29 height 6
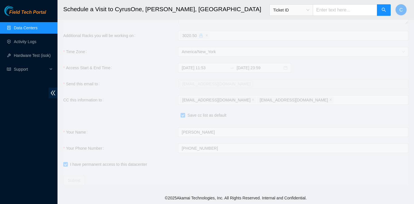
type input "2025-09-10 11:56"
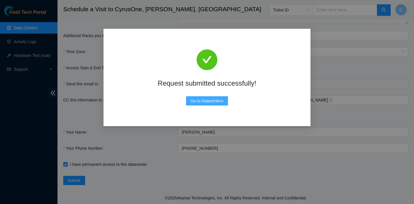
click at [211, 99] on span "Go to Datacenters" at bounding box center [207, 101] width 33 height 6
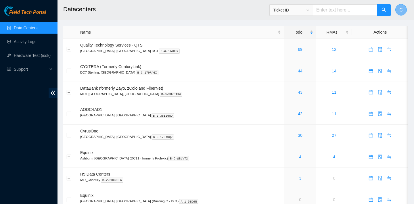
click at [403, 10] on button "C" at bounding box center [402, 10] width 12 height 12
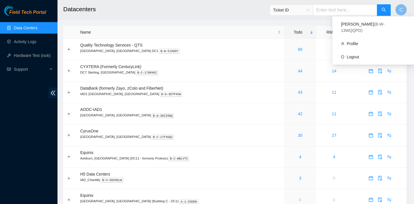
click at [252, 13] on h2 "Datacenters" at bounding box center [204, 9] width 282 height 18
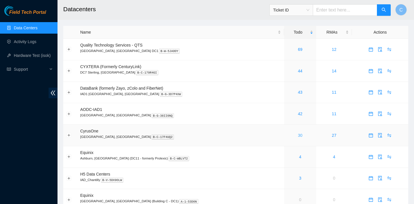
click at [298, 135] on link "30" at bounding box center [300, 135] width 5 height 5
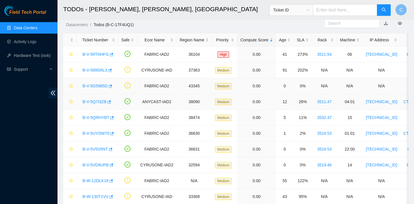
scroll to position [12, 0]
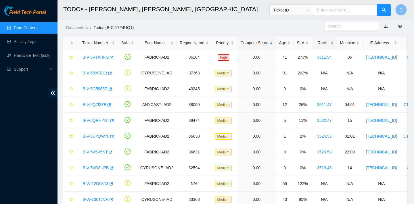
click at [327, 41] on div "Rack" at bounding box center [324, 43] width 19 height 6
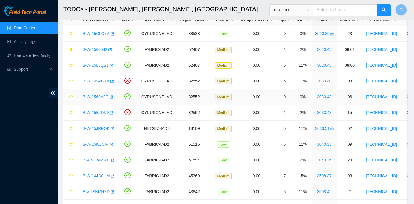
scroll to position [23, 0]
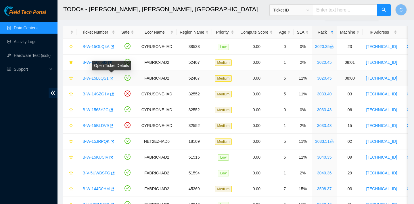
click at [112, 78] on icon "button" at bounding box center [111, 79] width 4 height 4
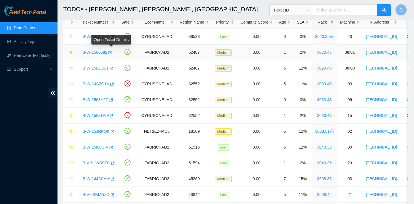
click at [112, 53] on icon "button" at bounding box center [110, 53] width 4 height 4
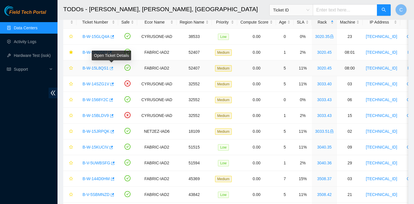
click at [113, 68] on icon "button" at bounding box center [111, 68] width 3 height 3
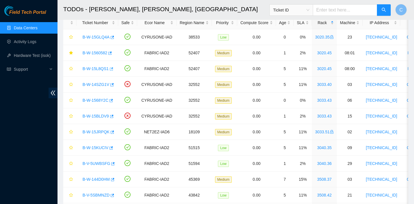
scroll to position [28, 0]
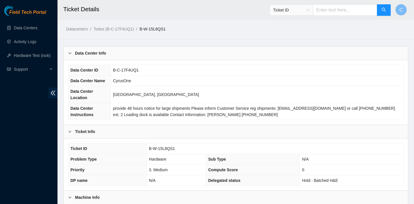
scroll to position [167, 0]
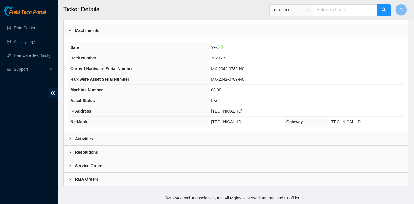
click at [98, 134] on div "Activities" at bounding box center [236, 138] width 345 height 13
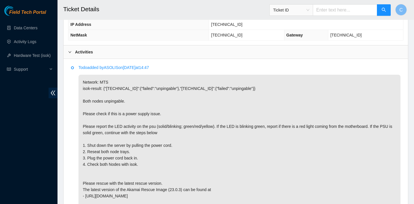
scroll to position [301, 0]
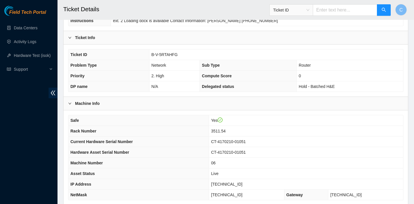
scroll to position [90, 0]
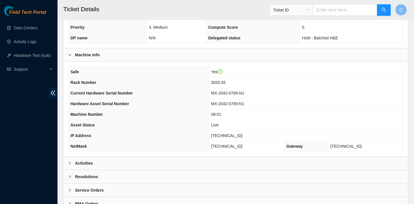
scroll to position [167, 0]
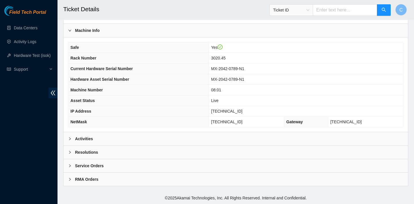
click at [150, 135] on div "Activities" at bounding box center [236, 138] width 345 height 13
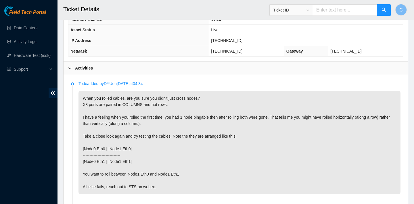
scroll to position [218, 0]
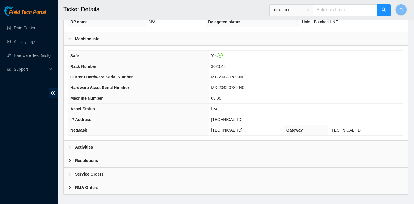
scroll to position [167, 0]
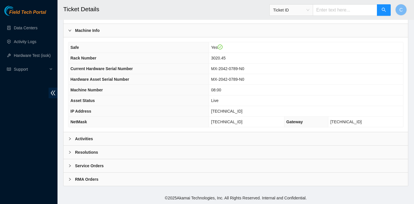
click at [166, 137] on div "Activities" at bounding box center [236, 138] width 345 height 13
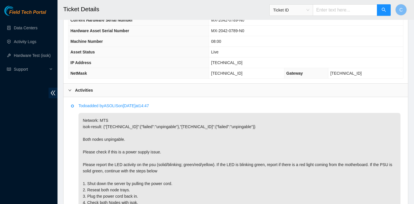
scroll to position [267, 0]
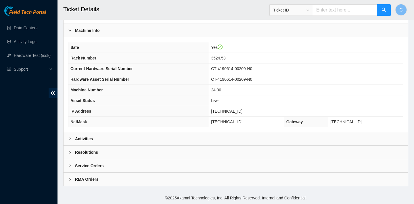
click at [136, 136] on div "Activities" at bounding box center [236, 138] width 345 height 13
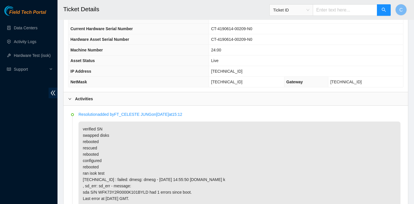
scroll to position [251, 0]
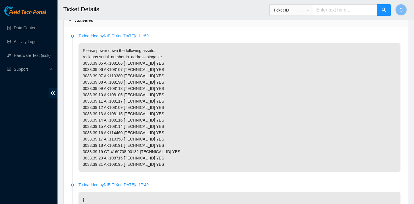
scroll to position [296, 0]
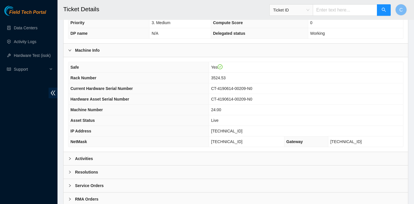
scroll to position [167, 0]
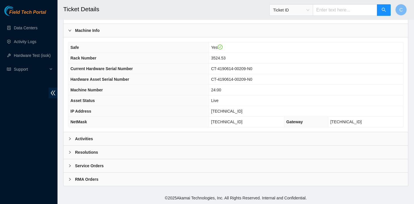
click at [106, 137] on div "Activities" at bounding box center [236, 138] width 345 height 13
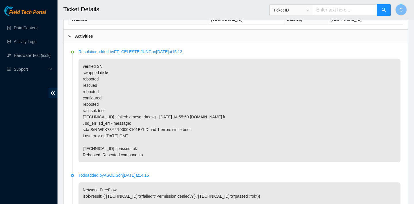
scroll to position [268, 0]
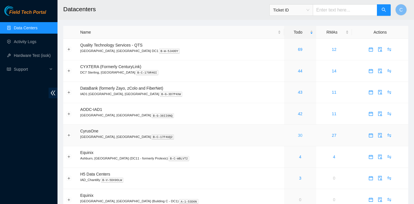
click at [298, 133] on link "30" at bounding box center [300, 135] width 5 height 5
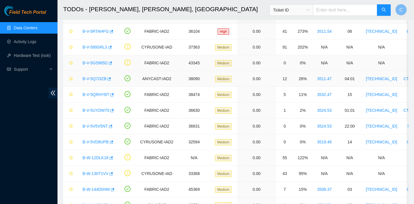
scroll to position [42, 0]
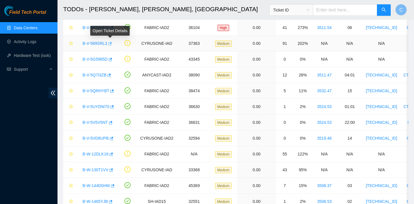
click at [111, 44] on icon "button" at bounding box center [110, 44] width 4 height 4
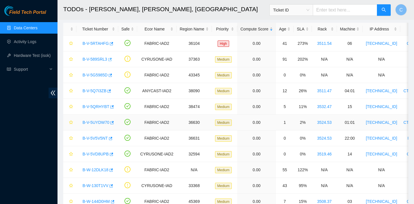
scroll to position [0, 0]
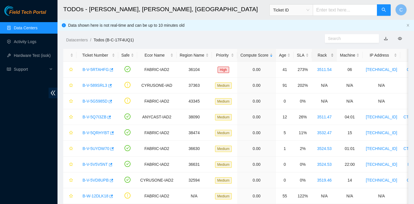
click at [328, 58] on div "Rack" at bounding box center [324, 55] width 19 height 6
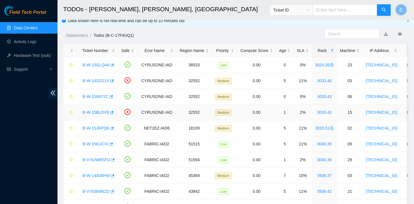
scroll to position [5, 0]
click at [113, 81] on icon "button" at bounding box center [112, 81] width 4 height 4
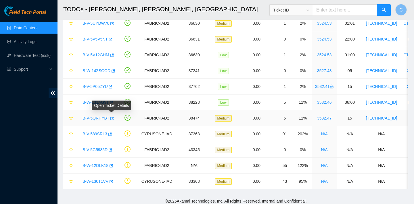
scroll to position [303, 0]
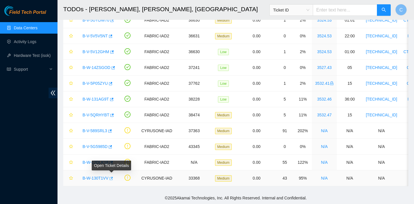
click at [113, 181] on span "button" at bounding box center [111, 179] width 4 height 5
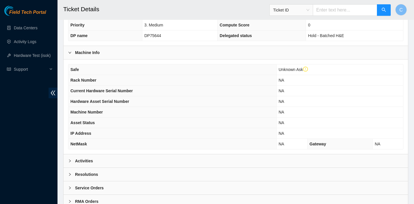
click at [154, 158] on div "Activities" at bounding box center [236, 160] width 345 height 13
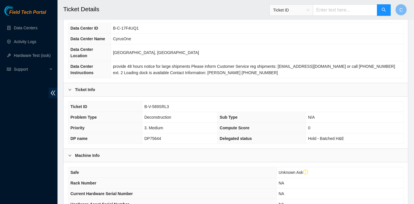
scroll to position [26, 0]
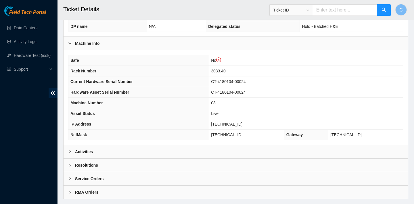
scroll to position [178, 0]
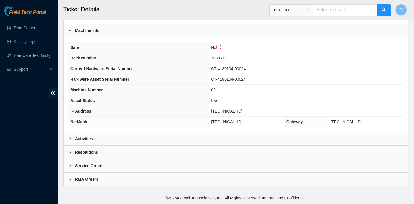
click at [186, 141] on div "Activities" at bounding box center [236, 138] width 345 height 13
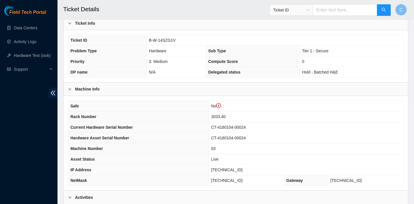
scroll to position [114, 0]
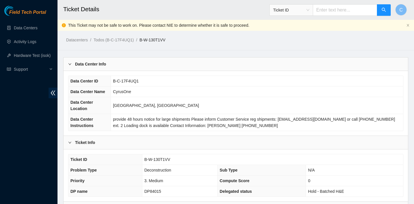
scroll to position [178, 0]
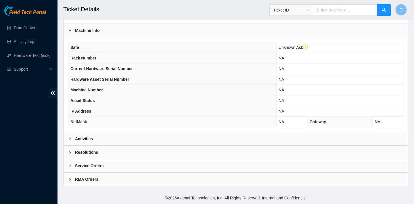
click at [167, 137] on div "Activities" at bounding box center [236, 138] width 345 height 13
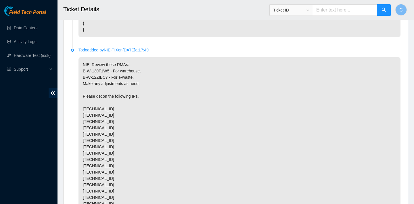
scroll to position [653, 0]
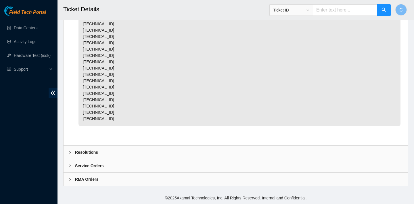
click at [135, 149] on div "Resolutions" at bounding box center [236, 152] width 345 height 13
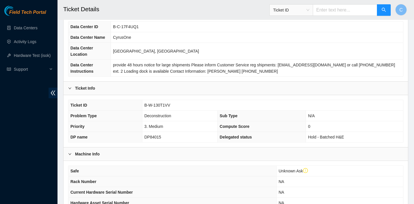
scroll to position [0, 0]
